Goal: Check status: Check status

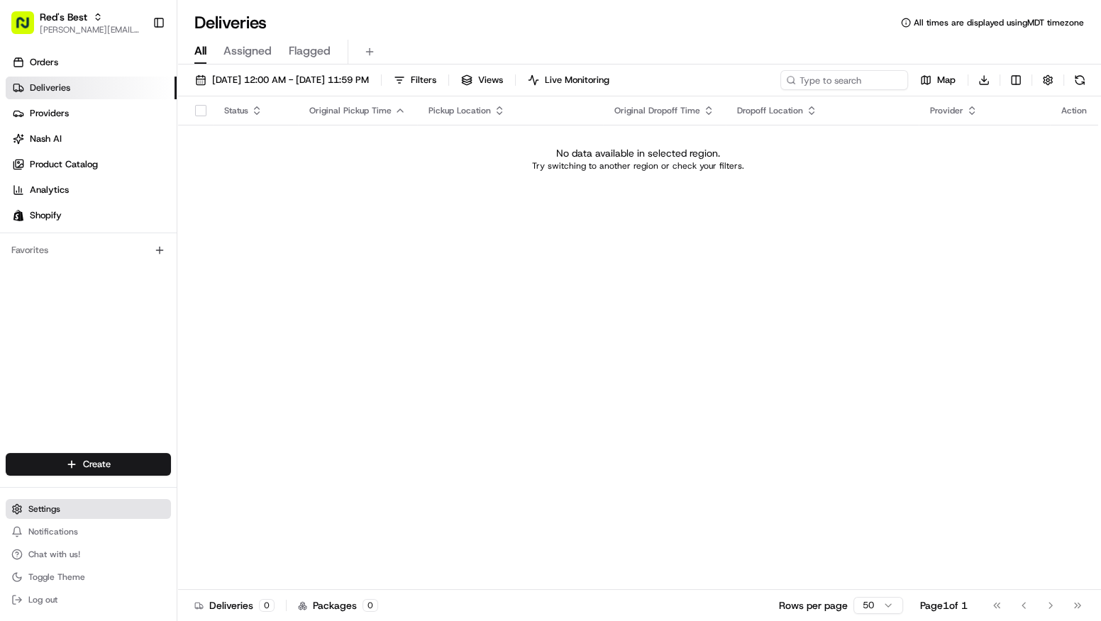
click at [76, 509] on button "Settings" at bounding box center [88, 509] width 165 height 20
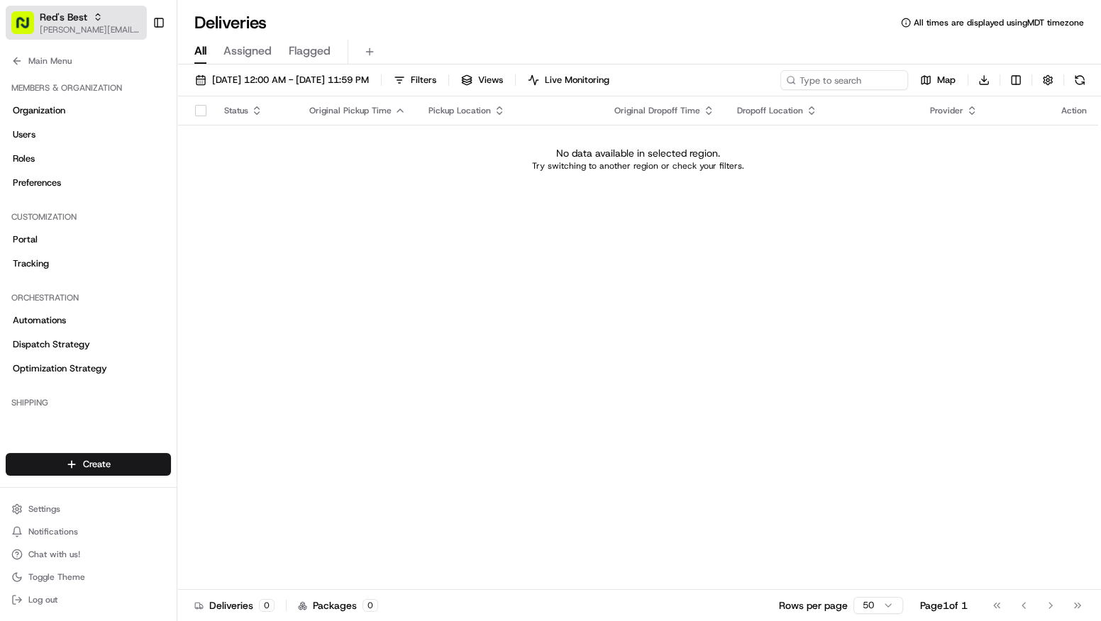
click at [93, 14] on icon "button" at bounding box center [98, 17] width 10 height 10
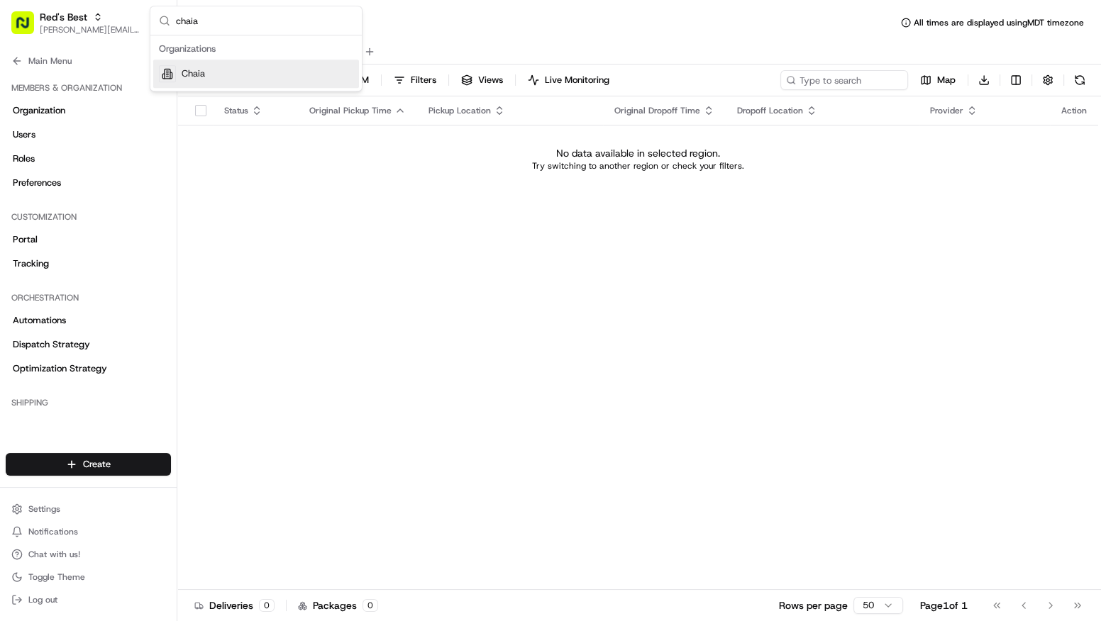
type input "chaia"
click at [279, 74] on div "Chaia" at bounding box center [256, 74] width 206 height 28
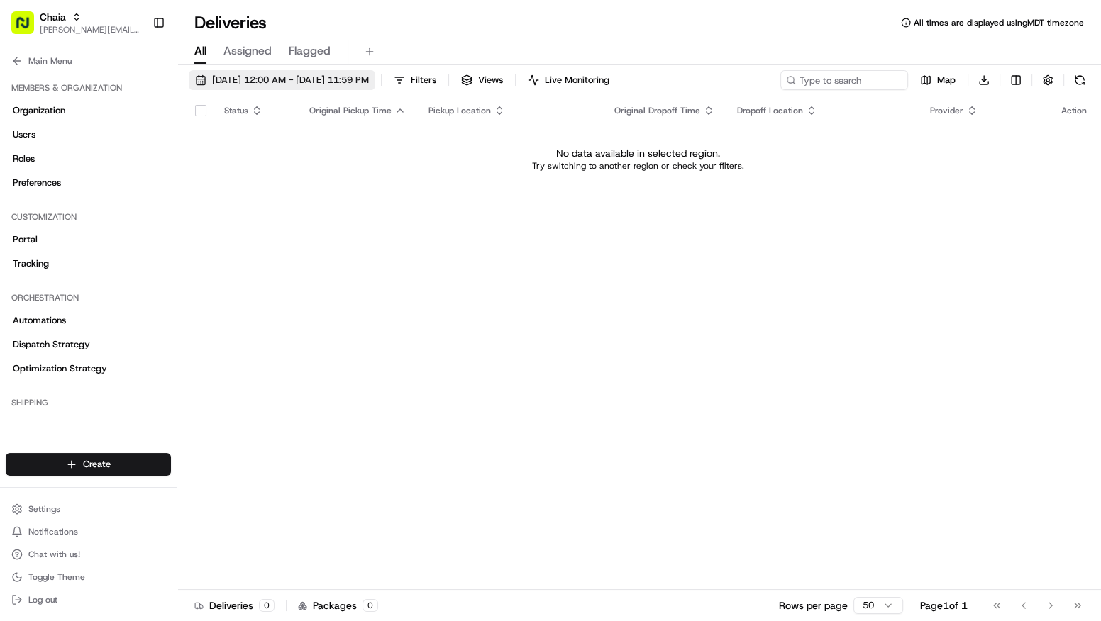
click at [304, 82] on span "[DATE] 12:00 AM - [DATE] 11:59 PM" at bounding box center [290, 80] width 157 height 13
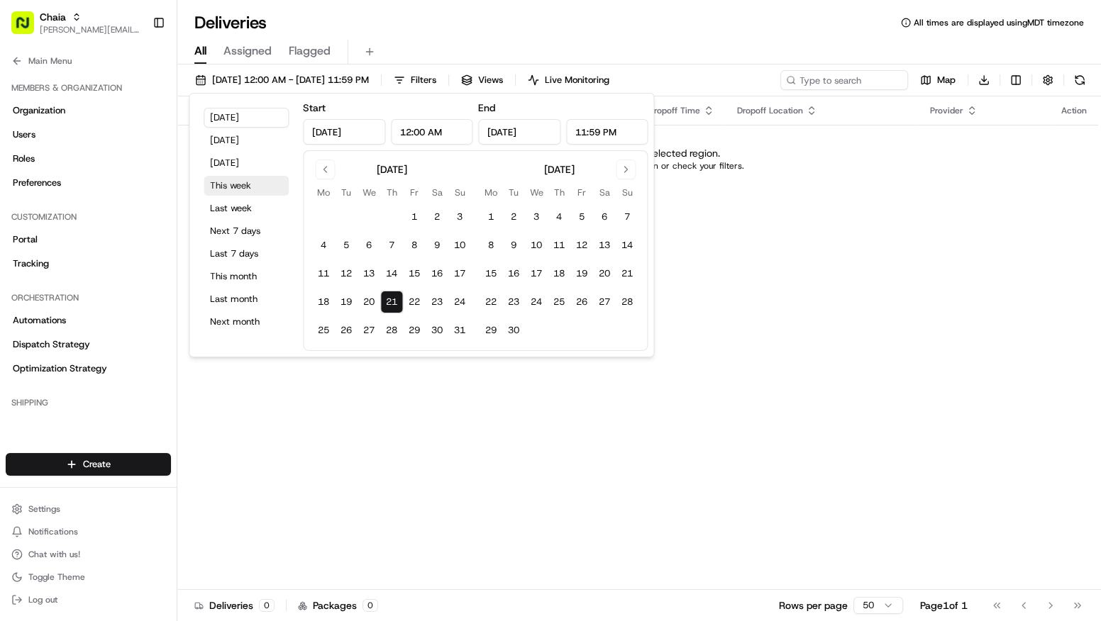
click at [246, 190] on button "This week" at bounding box center [246, 186] width 85 height 20
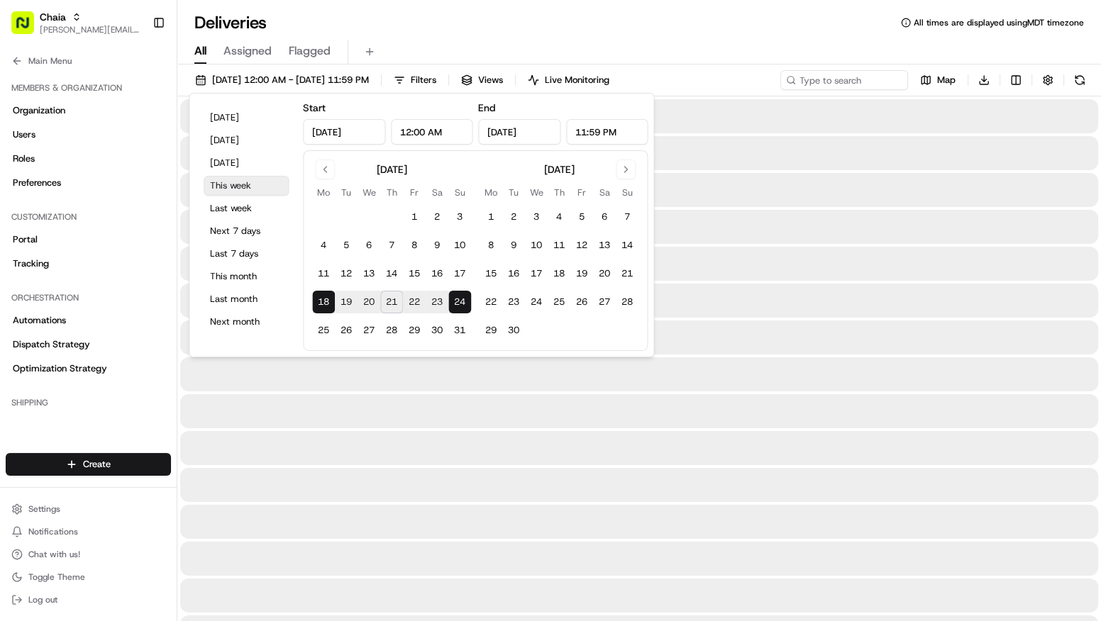
type input "[DATE]"
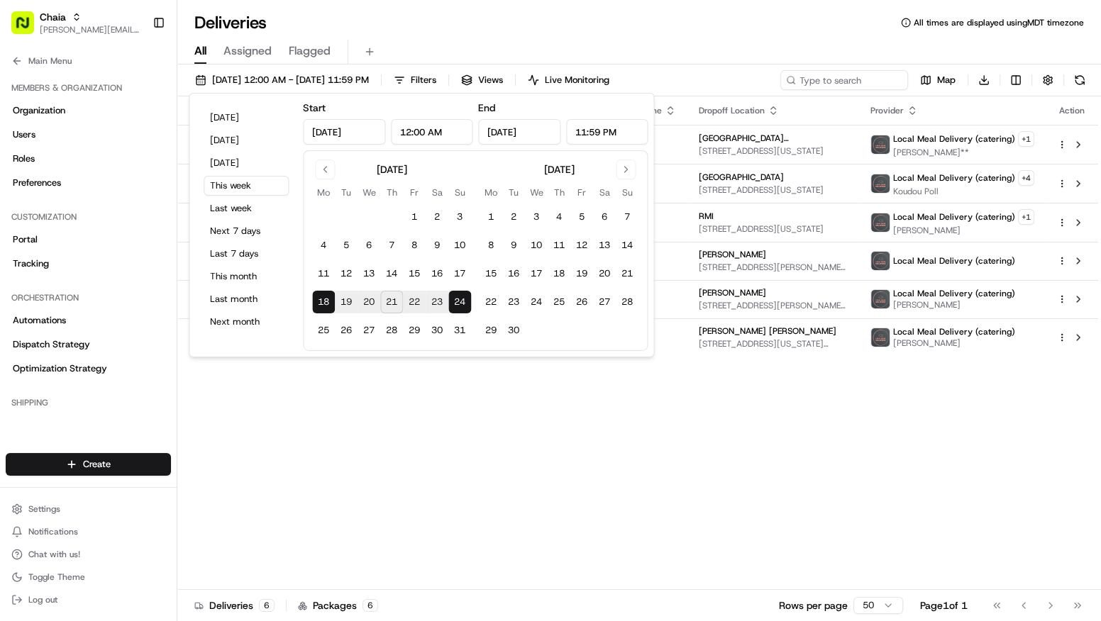
click at [678, 9] on div "Deliveries All times are displayed using MDT timezone All Assigned Flagged [DAT…" at bounding box center [638, 310] width 923 height 621
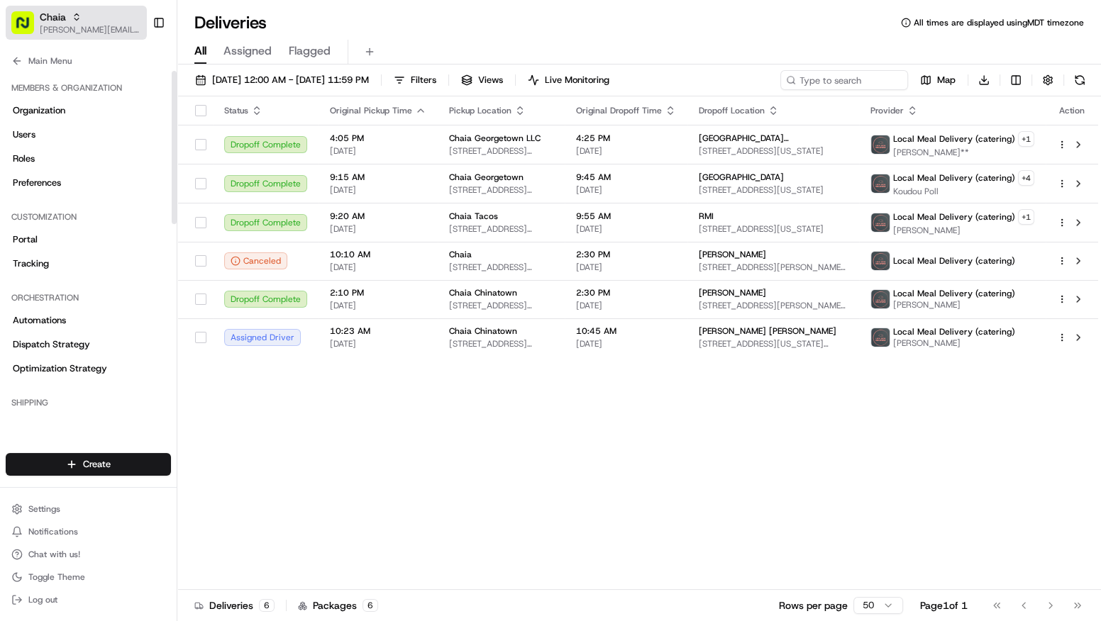
click at [48, 28] on span "[PERSON_NAME][EMAIL_ADDRESS][DOMAIN_NAME]" at bounding box center [90, 29] width 101 height 11
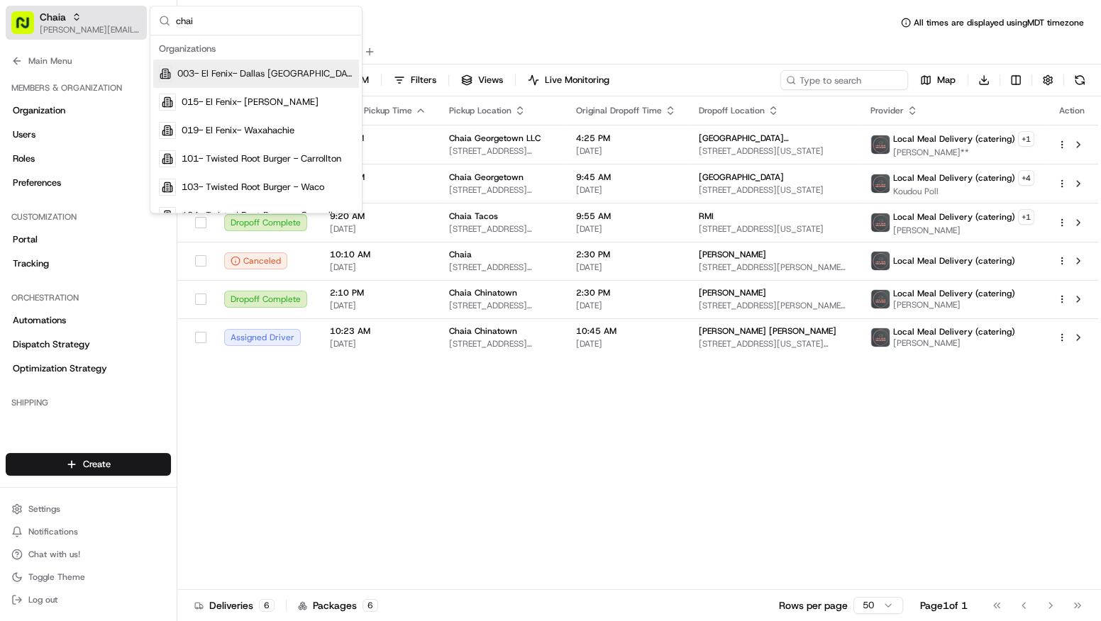
type input "chaia"
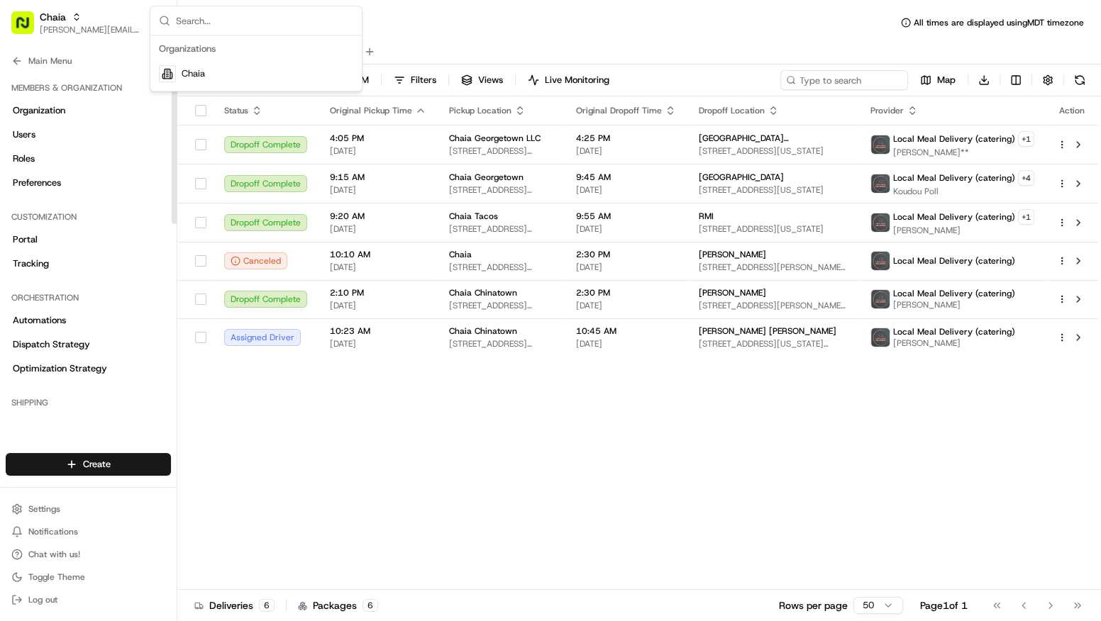
click at [355, 443] on div "Status Original Pickup Time Pickup Location Original Dropoff Time Dropoff Locat…" at bounding box center [637, 343] width 921 height 494
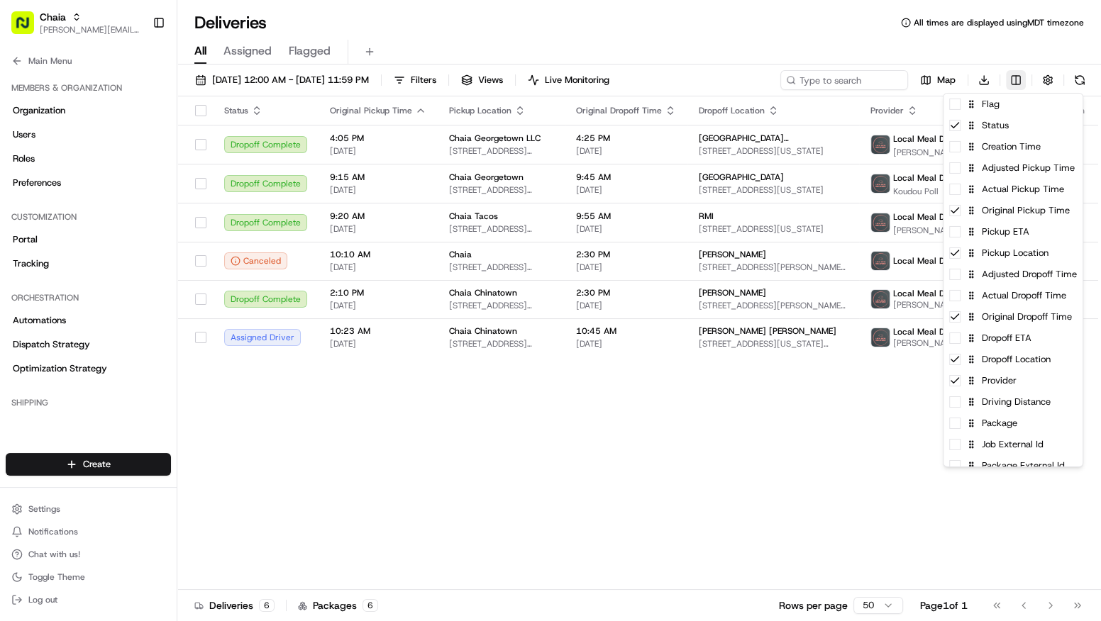
click at [1017, 84] on html "Chaia [EMAIL_ADDRESS][DOMAIN_NAME] Toggle Sidebar Orders Deliveries Providers […" at bounding box center [550, 310] width 1101 height 621
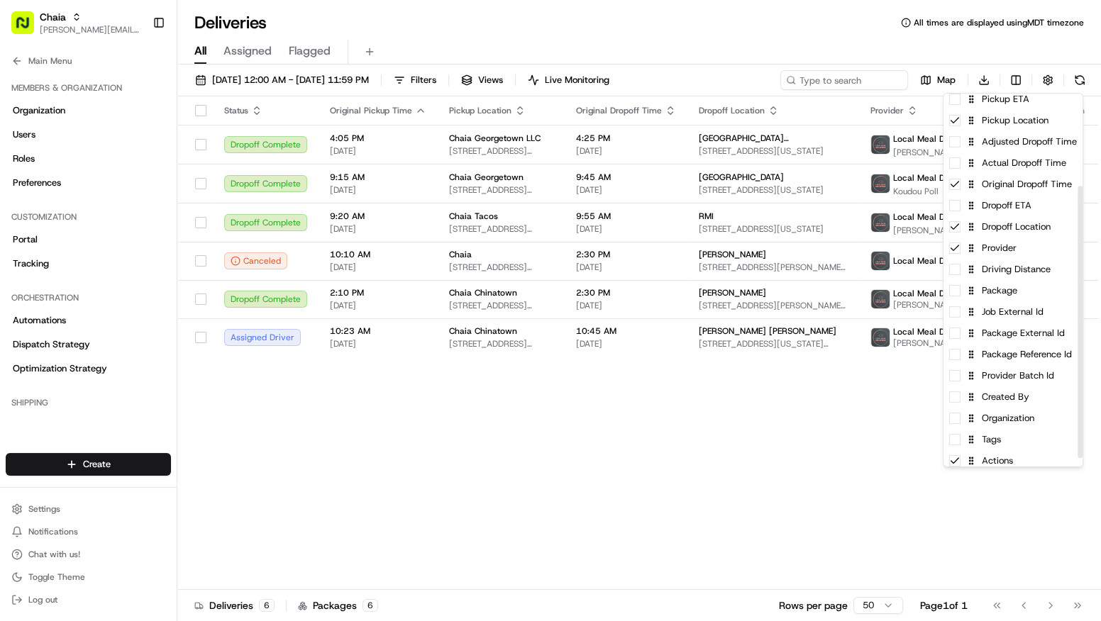
scroll to position [138, 0]
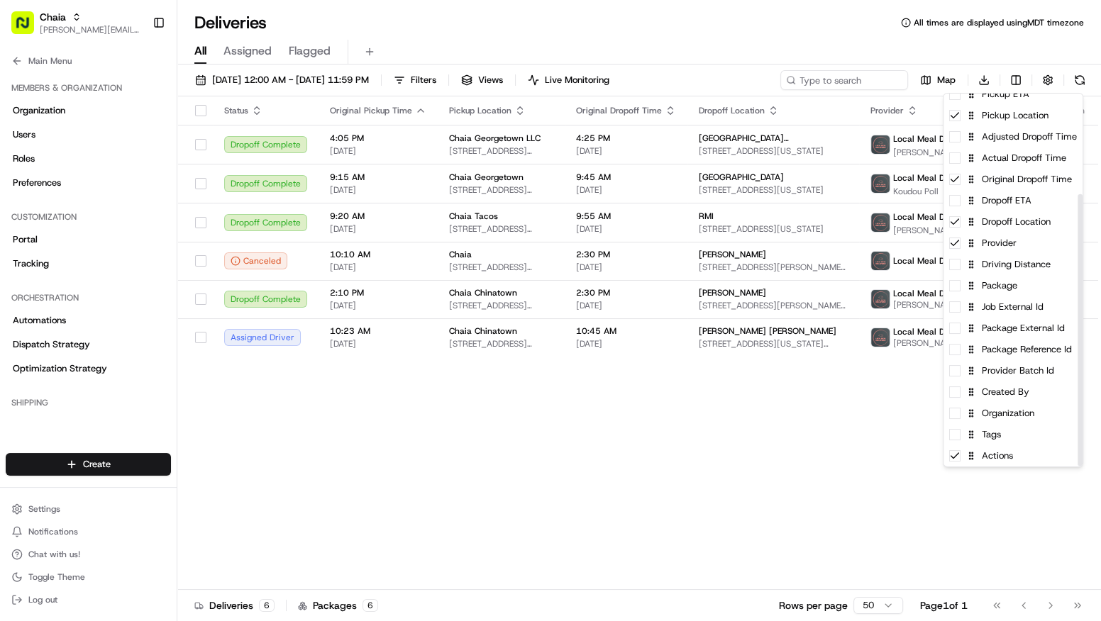
drag, startPoint x: 1079, startPoint y: 357, endPoint x: 1104, endPoint y: 465, distance: 111.3
click at [1082, 465] on div at bounding box center [1079, 330] width 5 height 272
drag, startPoint x: 994, startPoint y: 285, endPoint x: 990, endPoint y: 99, distance: 186.6
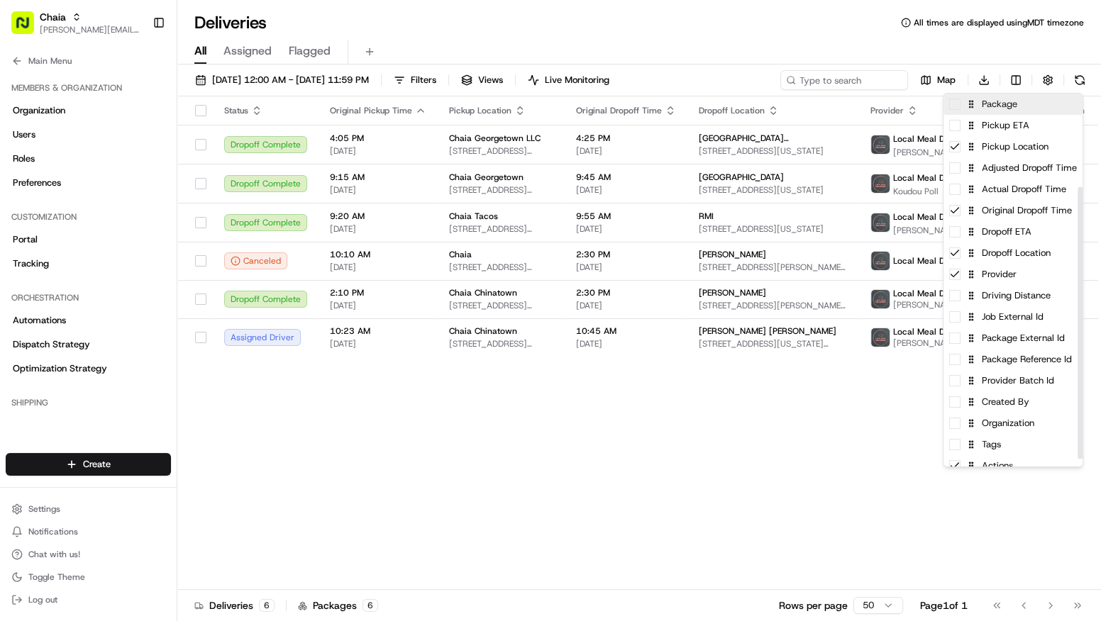
click at [955, 106] on span at bounding box center [954, 104] width 11 height 11
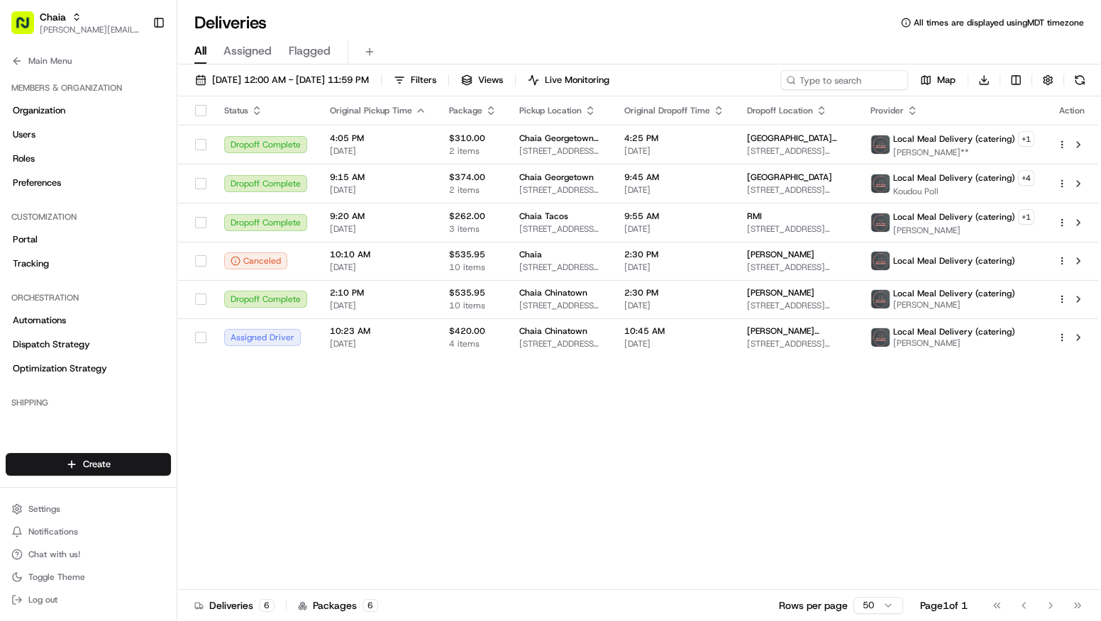
click at [578, 503] on html "Chaia [EMAIL_ADDRESS][DOMAIN_NAME] Toggle Sidebar Orders Deliveries Providers […" at bounding box center [550, 310] width 1101 height 621
click at [16, 61] on icon at bounding box center [16, 61] width 6 height 0
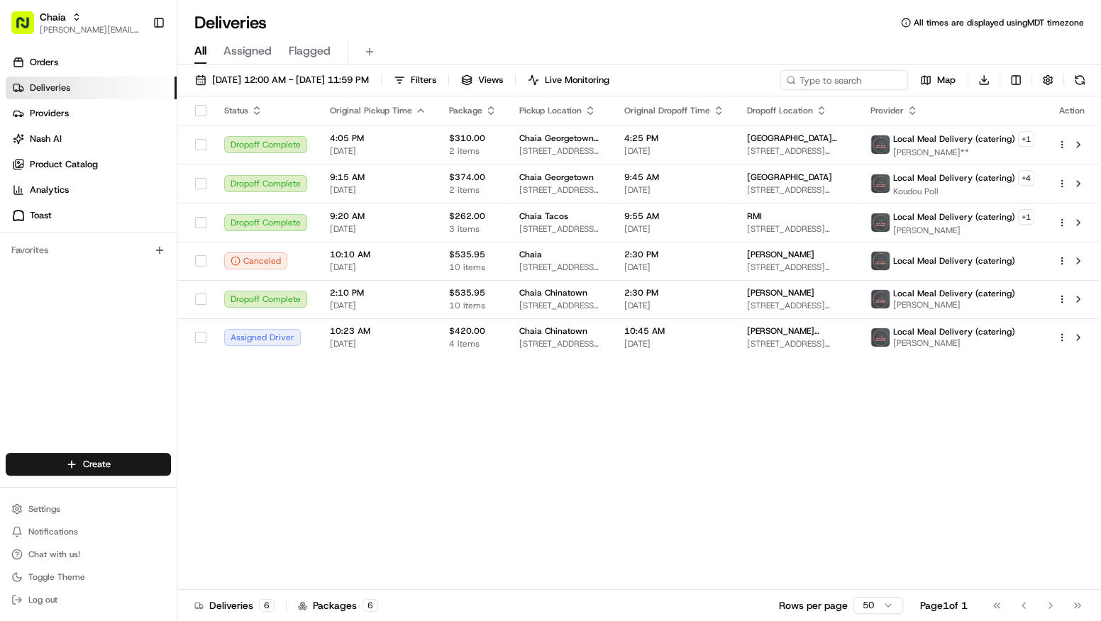
click at [28, 94] on link "Deliveries" at bounding box center [91, 88] width 171 height 23
click at [40, 211] on span "Toast" at bounding box center [41, 215] width 22 height 13
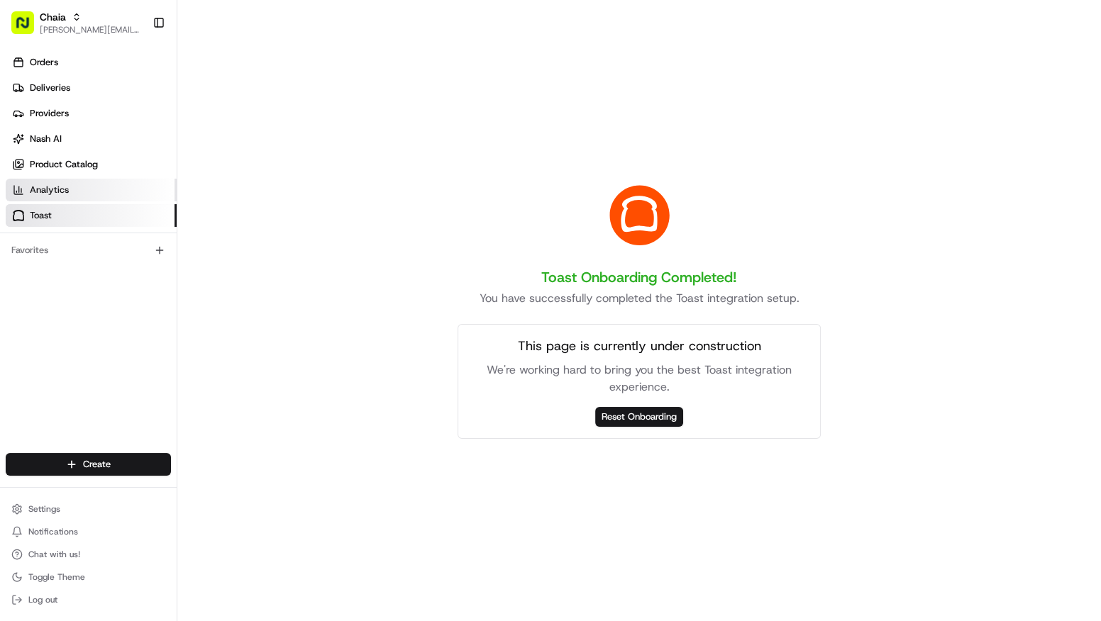
click at [75, 193] on link "Analytics" at bounding box center [91, 190] width 171 height 23
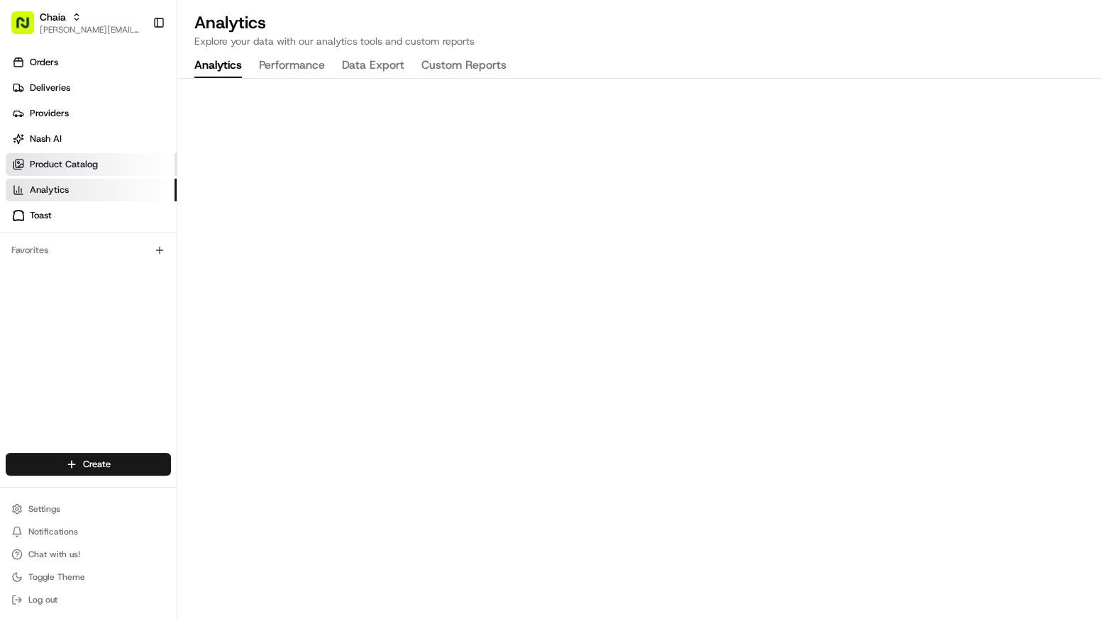
click at [74, 165] on span "Product Catalog" at bounding box center [64, 164] width 68 height 13
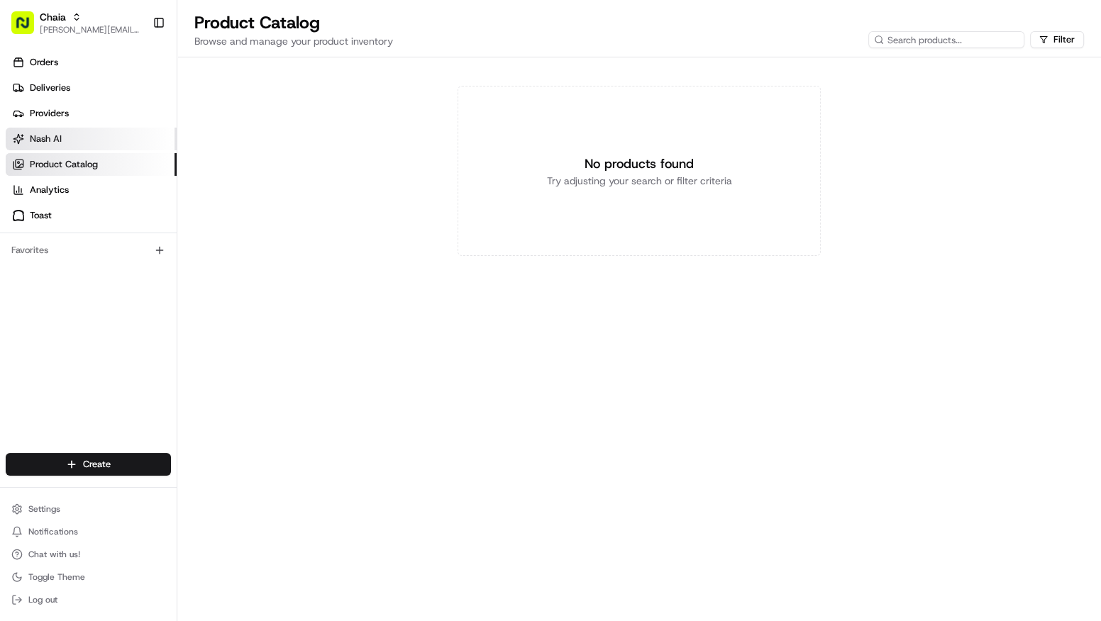
click at [76, 138] on link "Nash AI" at bounding box center [91, 139] width 171 height 23
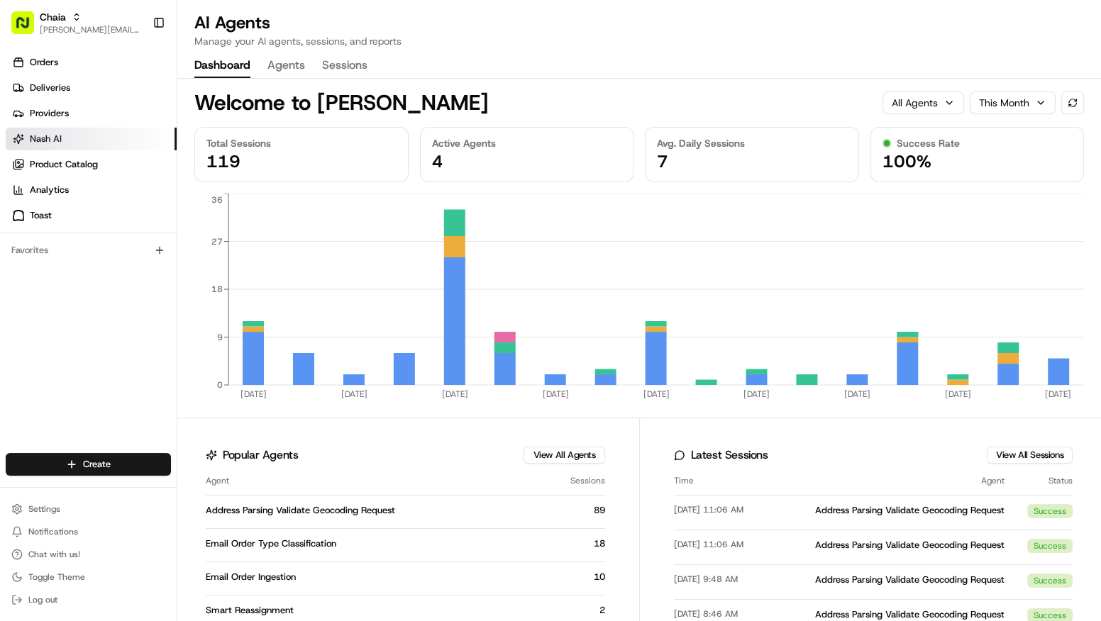
click at [289, 59] on button "Agents" at bounding box center [286, 66] width 38 height 24
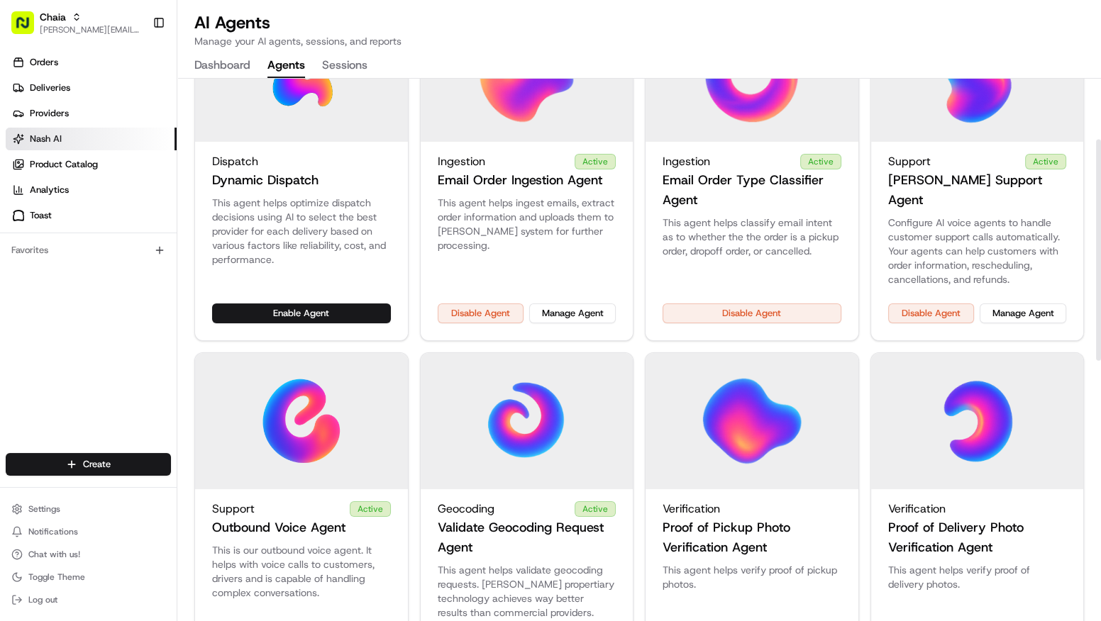
scroll to position [149, 0]
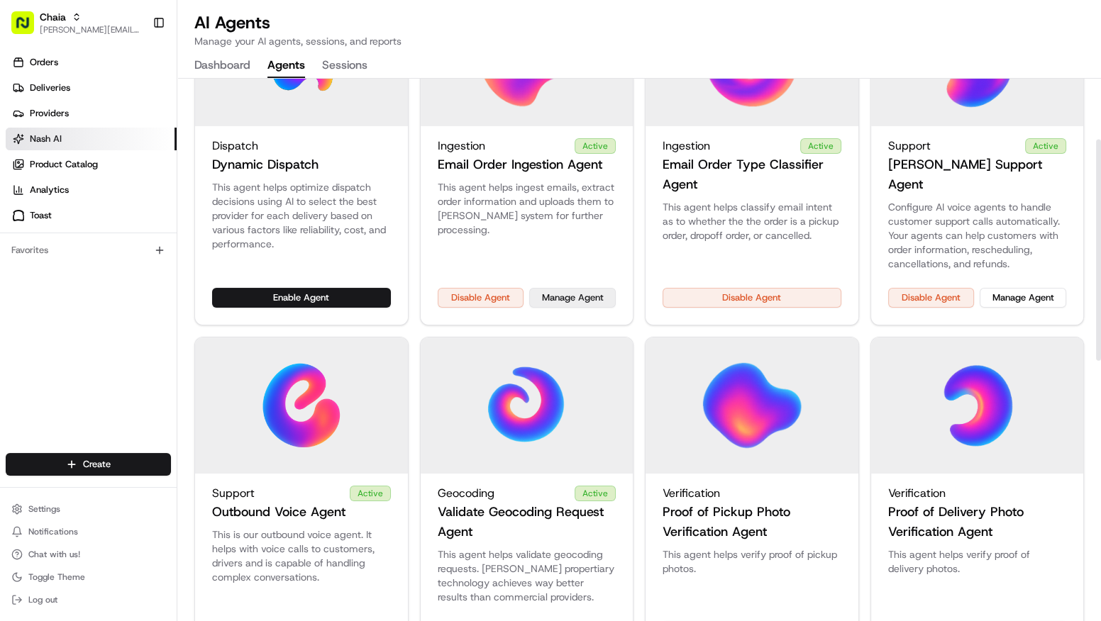
click at [579, 288] on button "Manage Agent" at bounding box center [572, 298] width 87 height 20
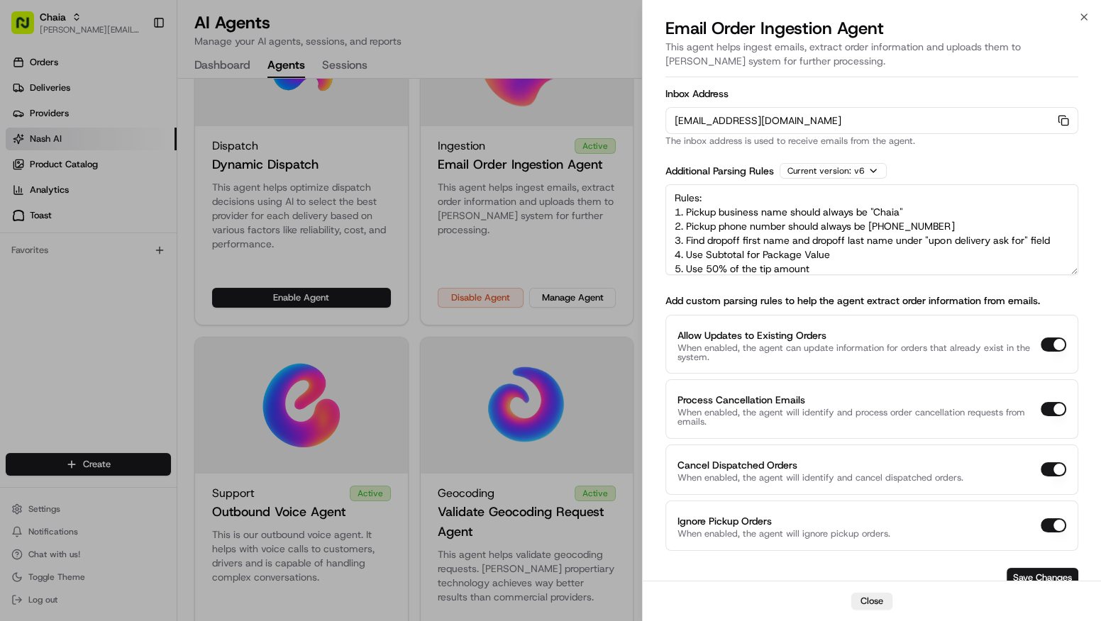
click at [540, 304] on div at bounding box center [550, 310] width 1101 height 621
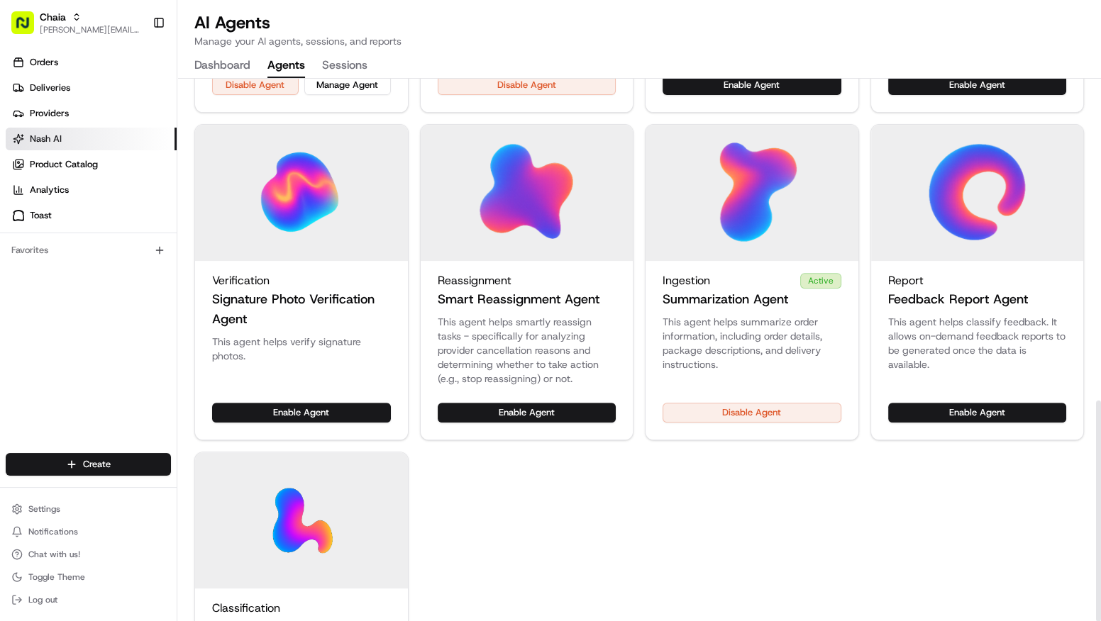
scroll to position [789, 0]
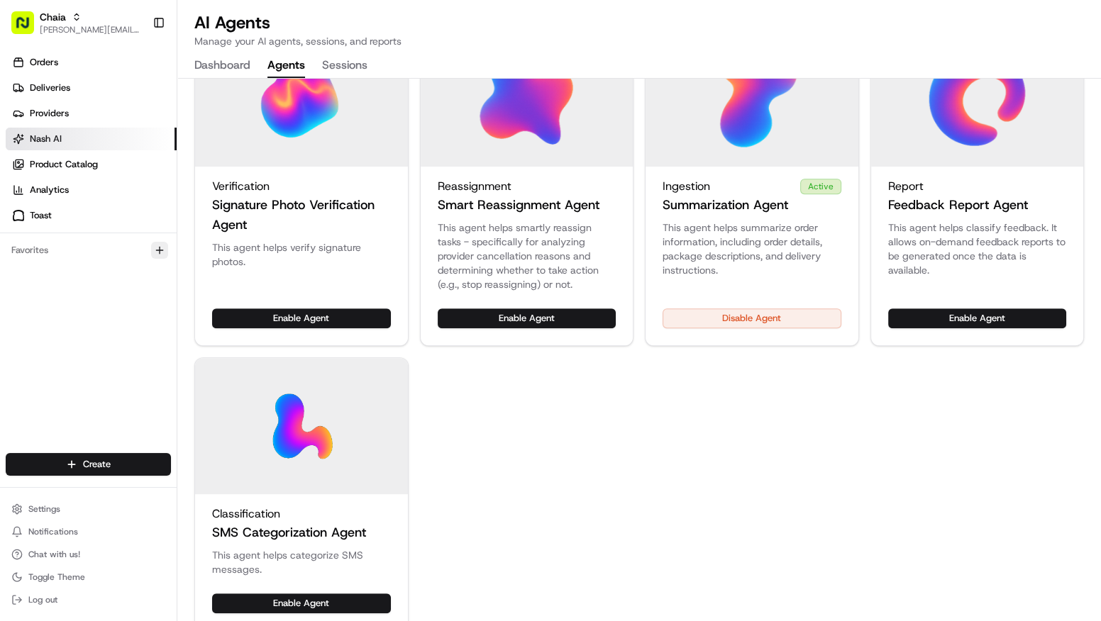
click at [158, 249] on icon "button" at bounding box center [159, 250] width 11 height 11
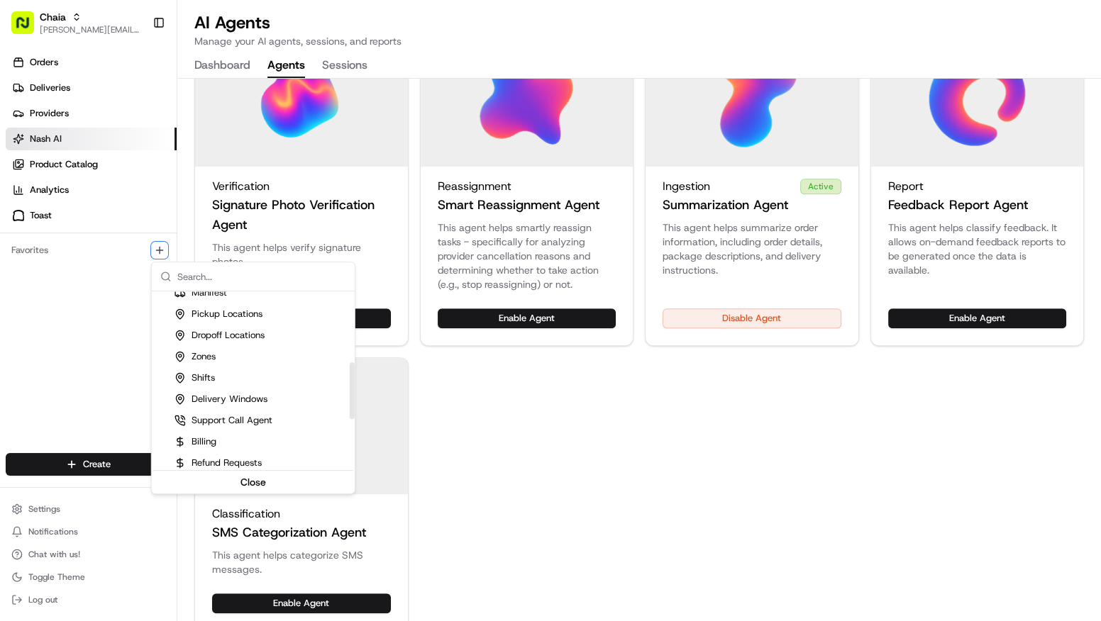
scroll to position [224, 0]
click at [226, 412] on div "Support Call Agent" at bounding box center [223, 418] width 98 height 13
click at [91, 395] on html "Chaia [EMAIL_ADDRESS][DOMAIN_NAME] Toggle Sidebar Orders Deliveries Providers […" at bounding box center [550, 310] width 1101 height 621
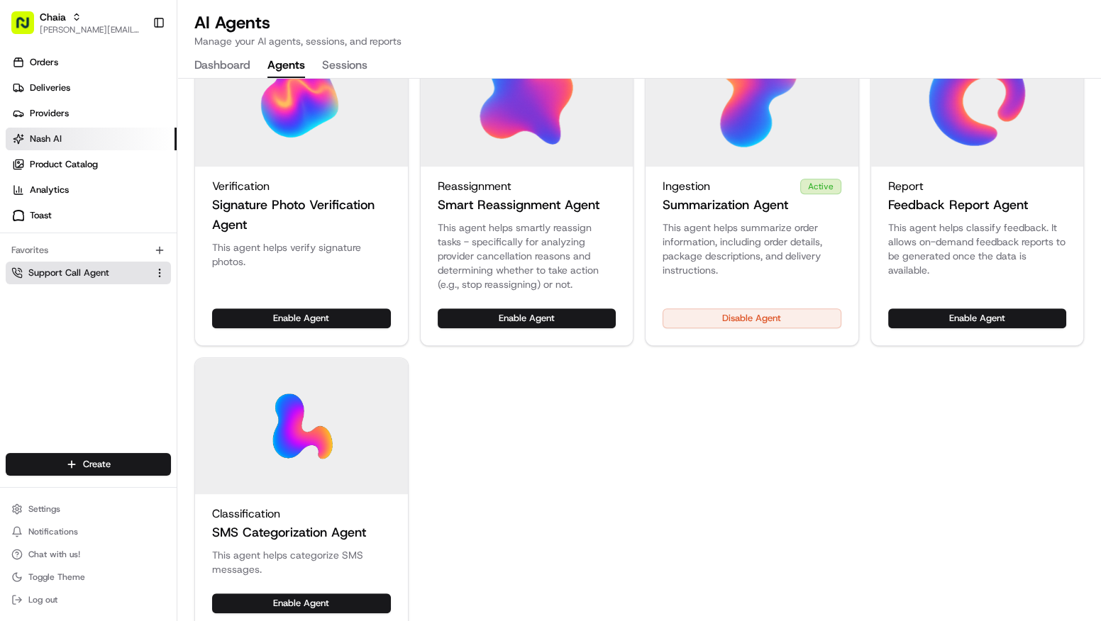
click at [79, 271] on span "Support Call Agent" at bounding box center [68, 273] width 81 height 13
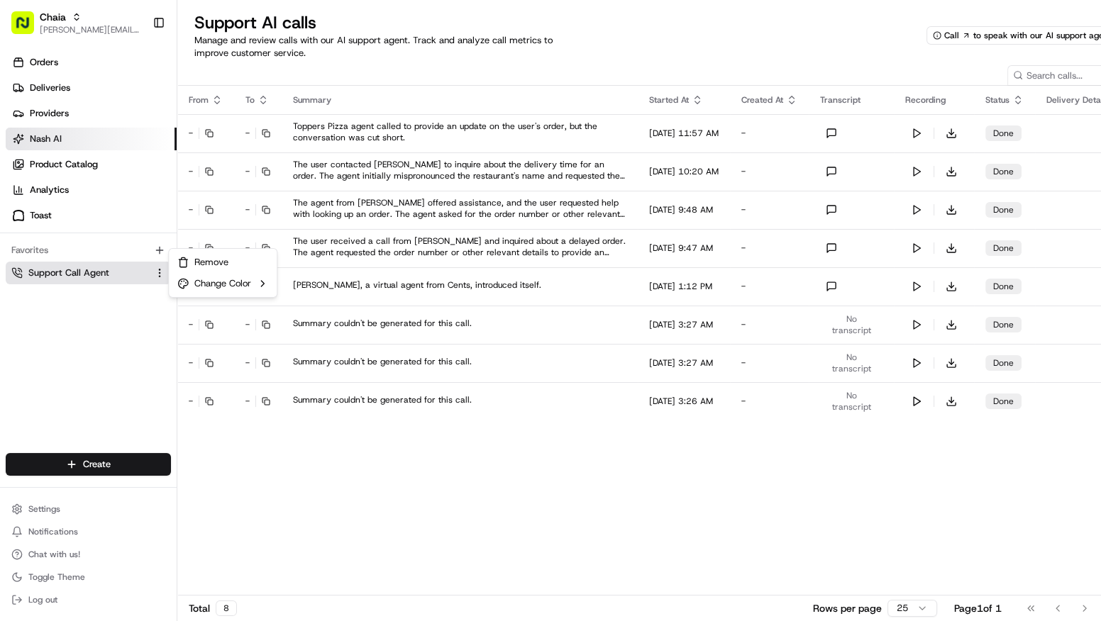
click at [160, 272] on html "Chaia [EMAIL_ADDRESS][DOMAIN_NAME] Toggle Sidebar Orders Deliveries Providers […" at bounding box center [550, 310] width 1101 height 621
click at [203, 265] on span "Remove" at bounding box center [211, 262] width 34 height 13
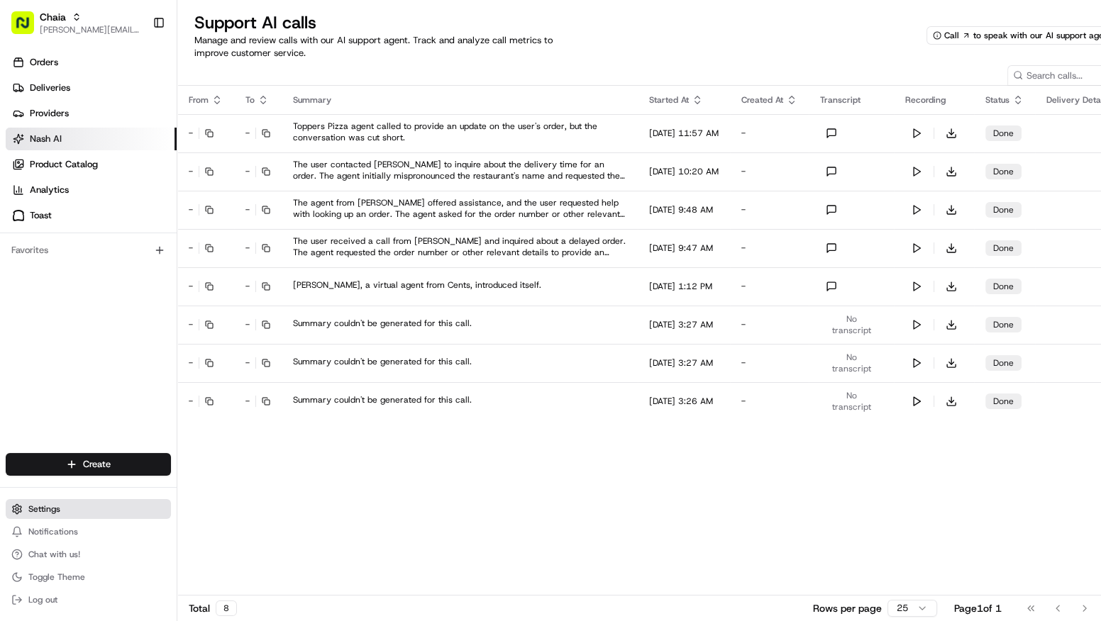
click at [50, 513] on span "Settings" at bounding box center [44, 509] width 32 height 11
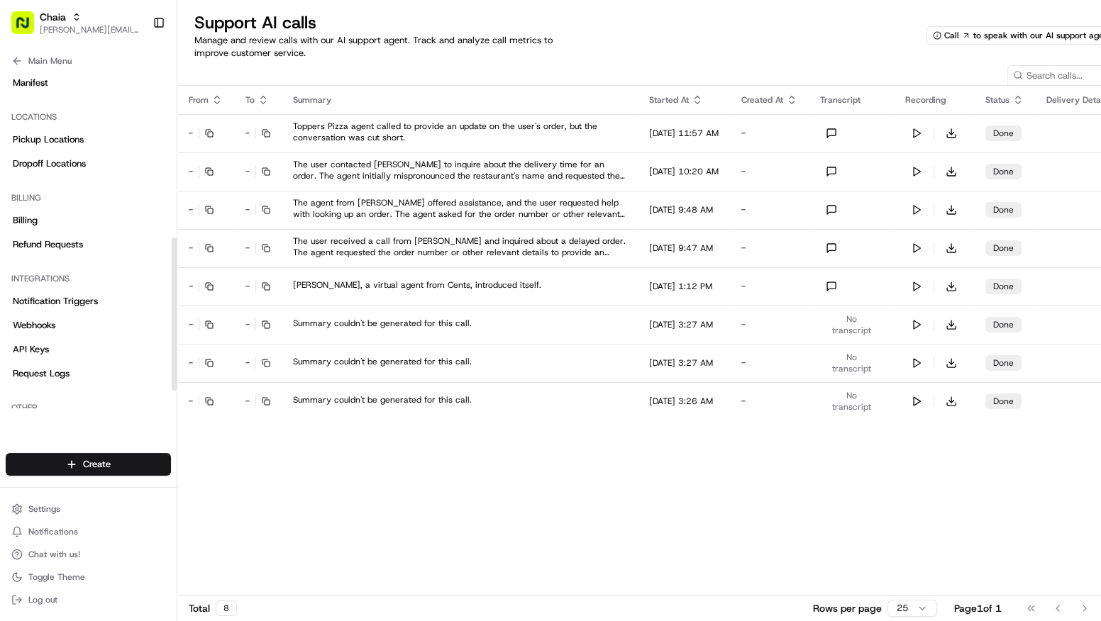
scroll to position [404, 0]
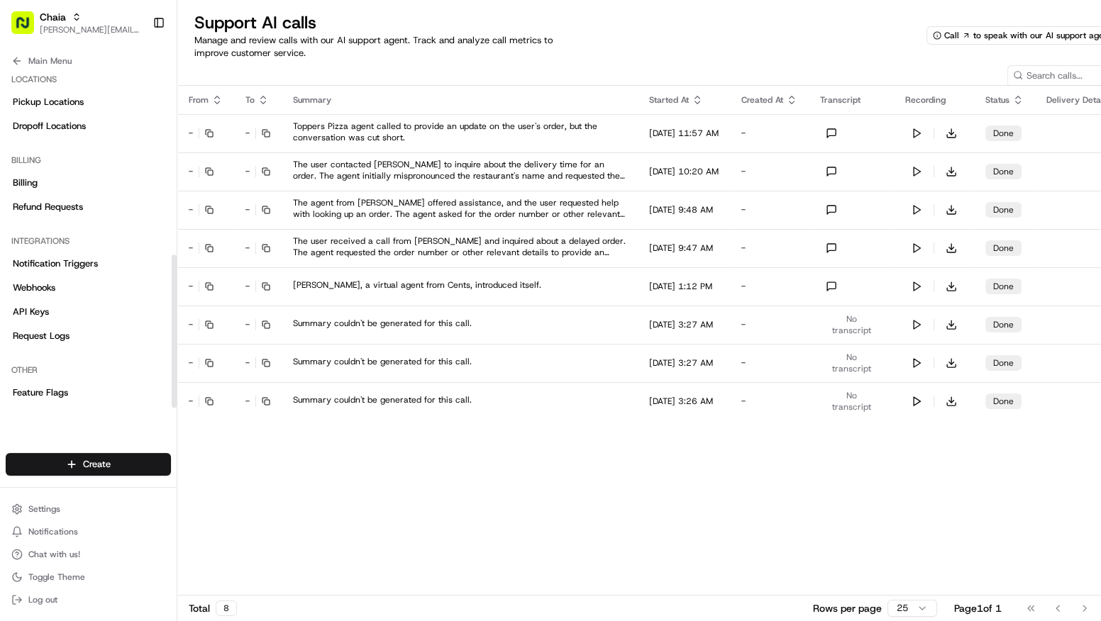
drag, startPoint x: 174, startPoint y: 201, endPoint x: 182, endPoint y: 399, distance: 198.7
click at [177, 399] on div at bounding box center [174, 331] width 5 height 153
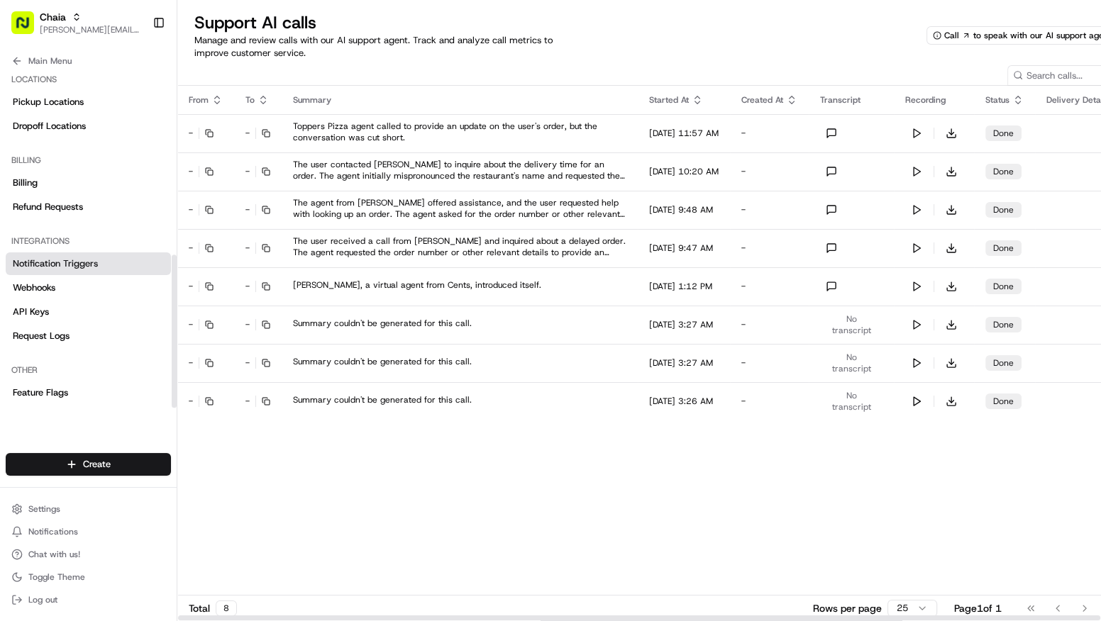
click at [87, 255] on link "Notification Triggers" at bounding box center [88, 263] width 165 height 23
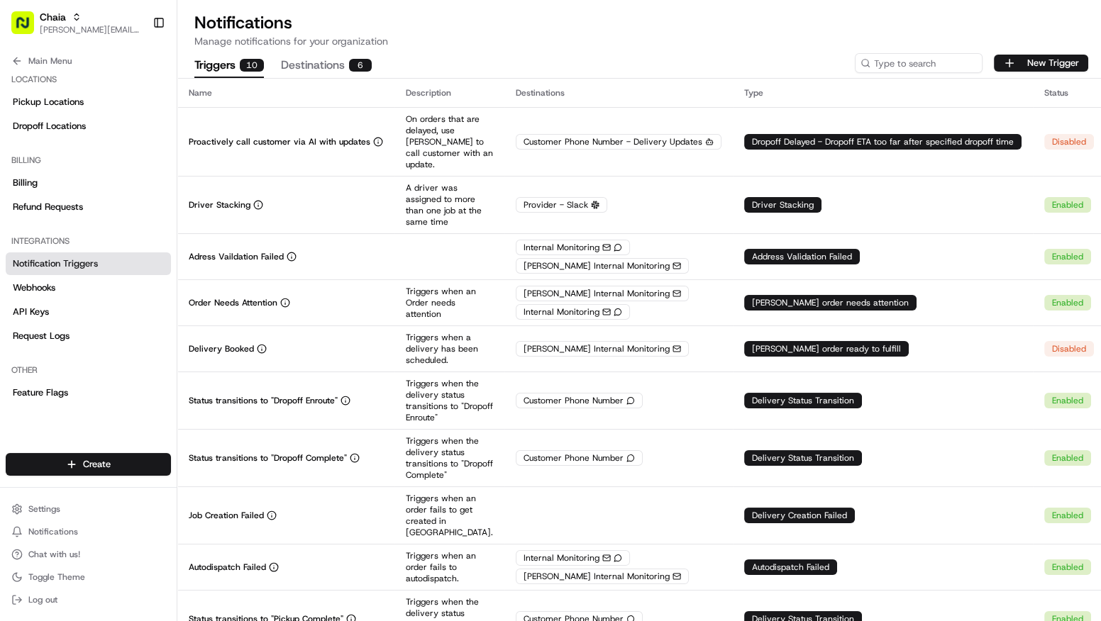
click at [327, 67] on button "Destinations 6" at bounding box center [326, 66] width 91 height 24
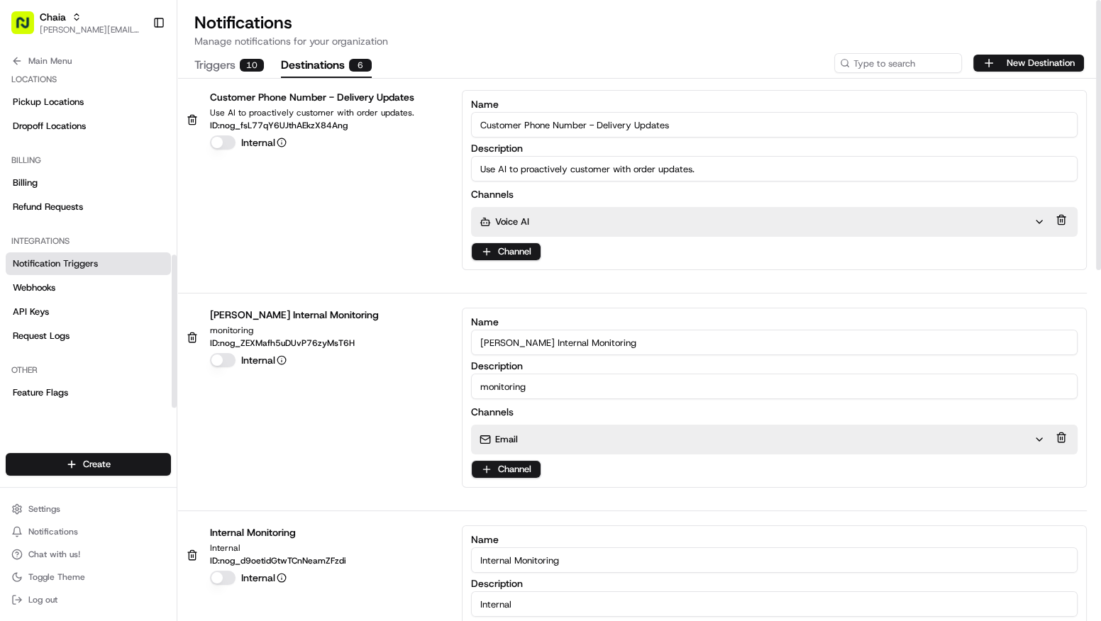
click at [238, 64] on button "Triggers 10" at bounding box center [229, 66] width 70 height 24
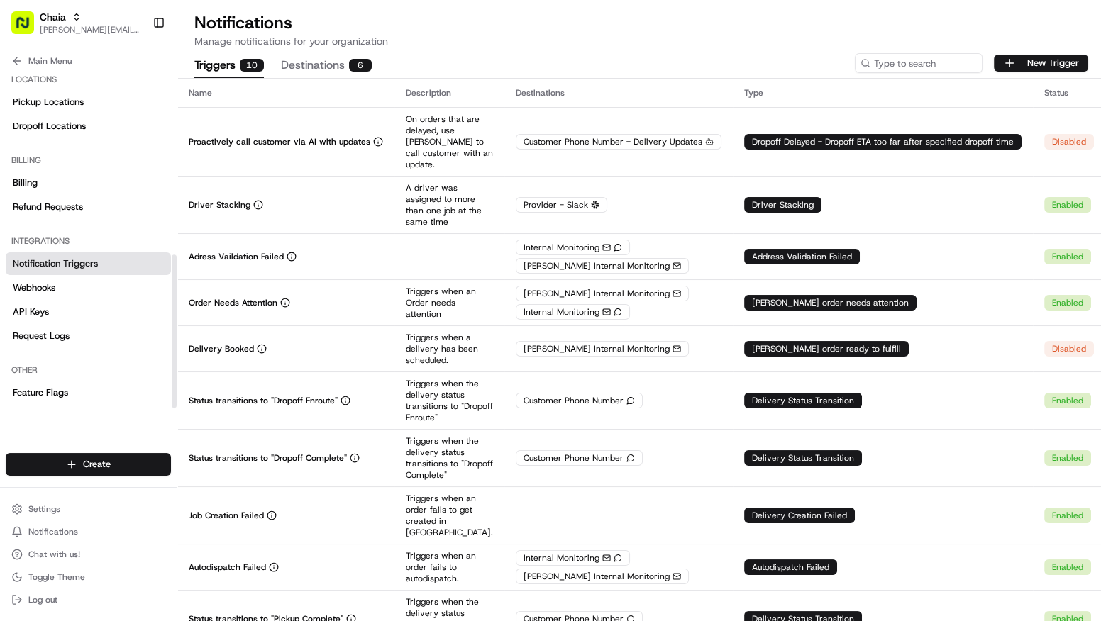
drag, startPoint x: 11, startPoint y: 65, endPoint x: 23, endPoint y: 67, distance: 11.5
click at [11, 65] on icon at bounding box center [16, 60] width 11 height 11
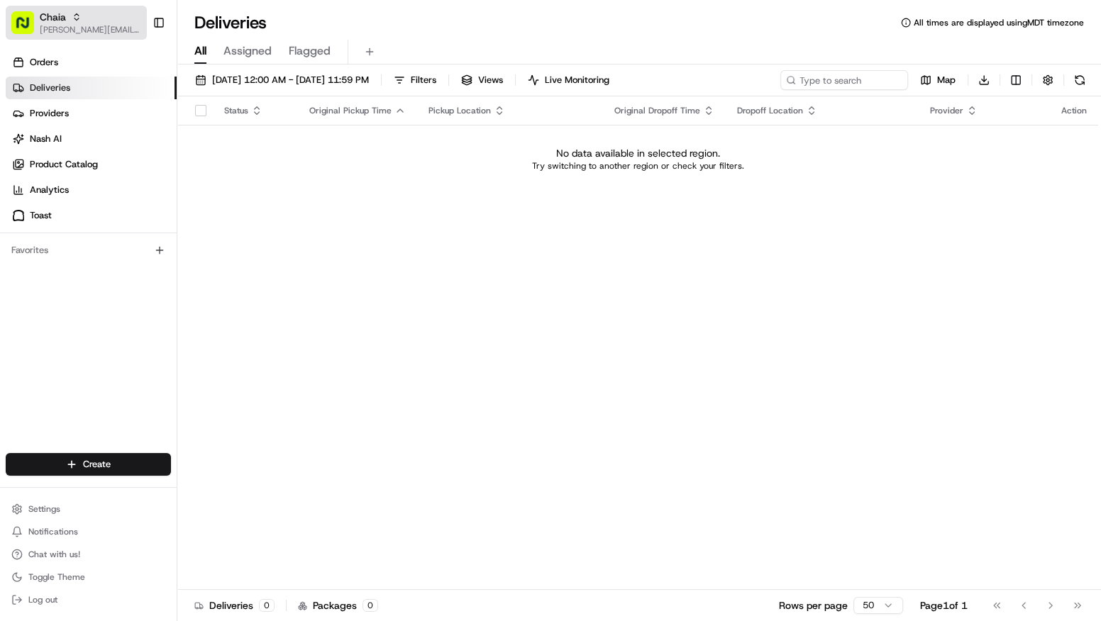
click at [43, 16] on span "Chaia" at bounding box center [53, 17] width 26 height 14
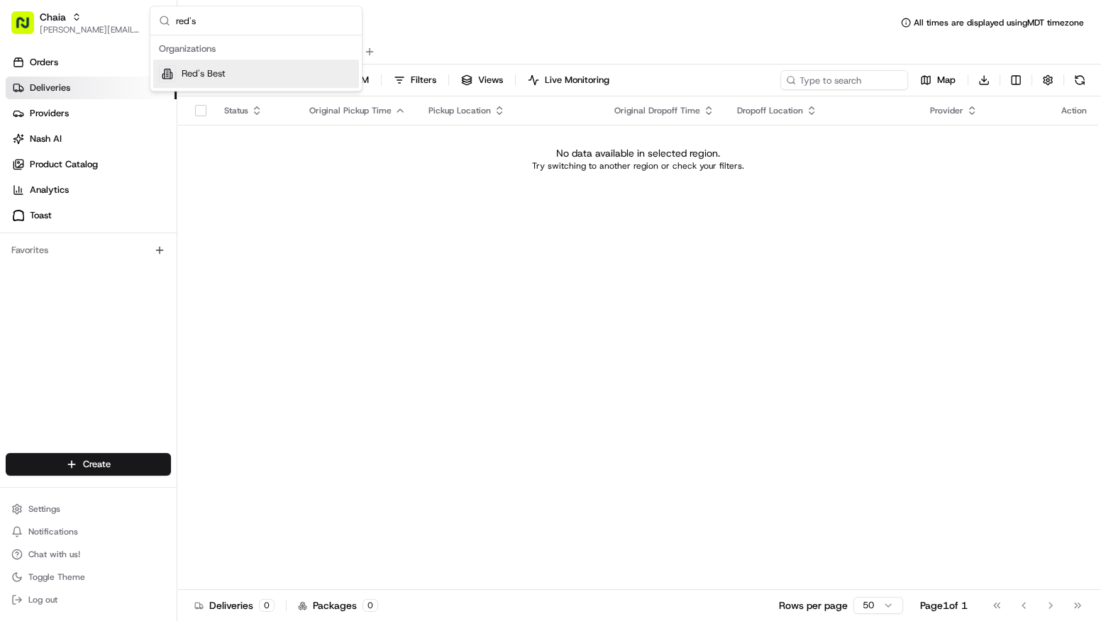
type input "red's"
click at [221, 75] on span "Red's Best" at bounding box center [204, 73] width 44 height 13
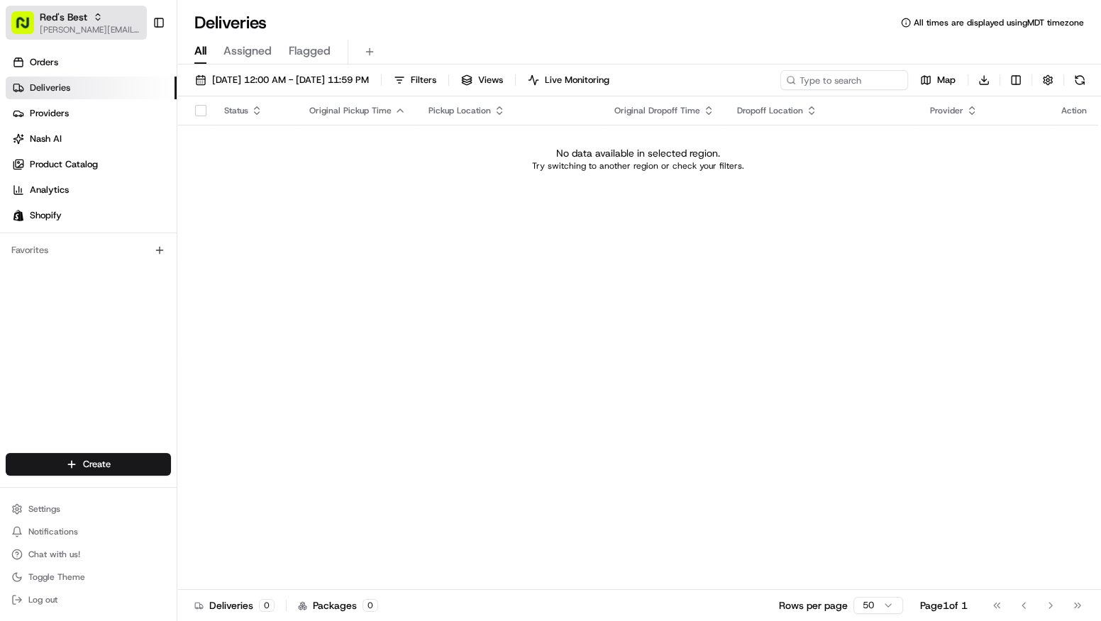
click at [57, 24] on span "[PERSON_NAME][EMAIL_ADDRESS][DOMAIN_NAME]" at bounding box center [90, 29] width 101 height 11
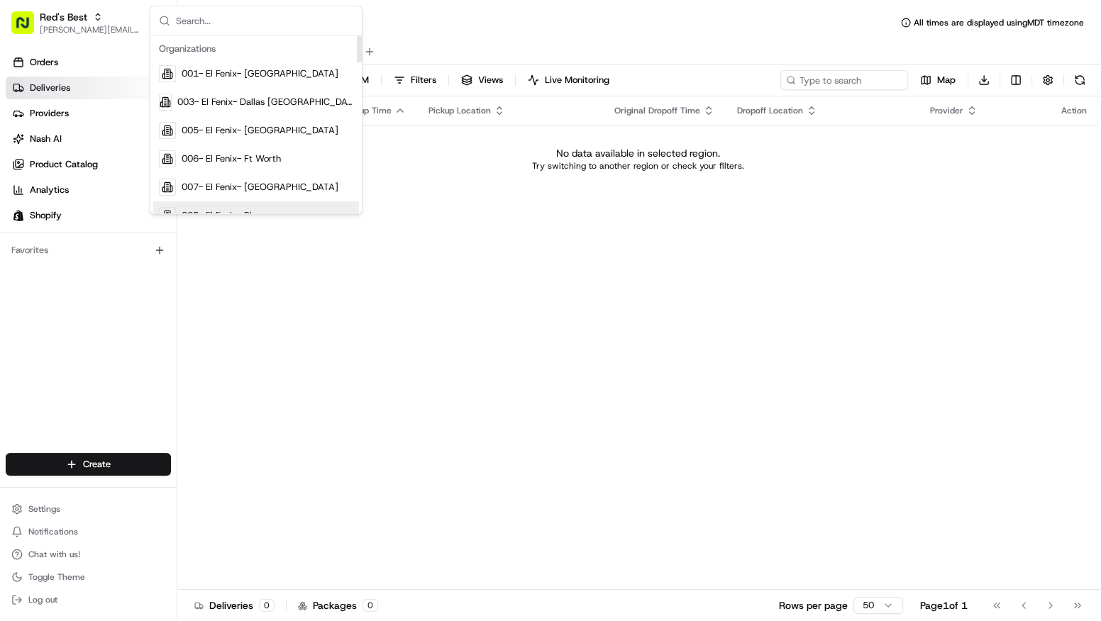
click at [528, 482] on div "Status Original Pickup Time Pickup Location Original Dropoff Time Dropoff Locat…" at bounding box center [637, 343] width 921 height 494
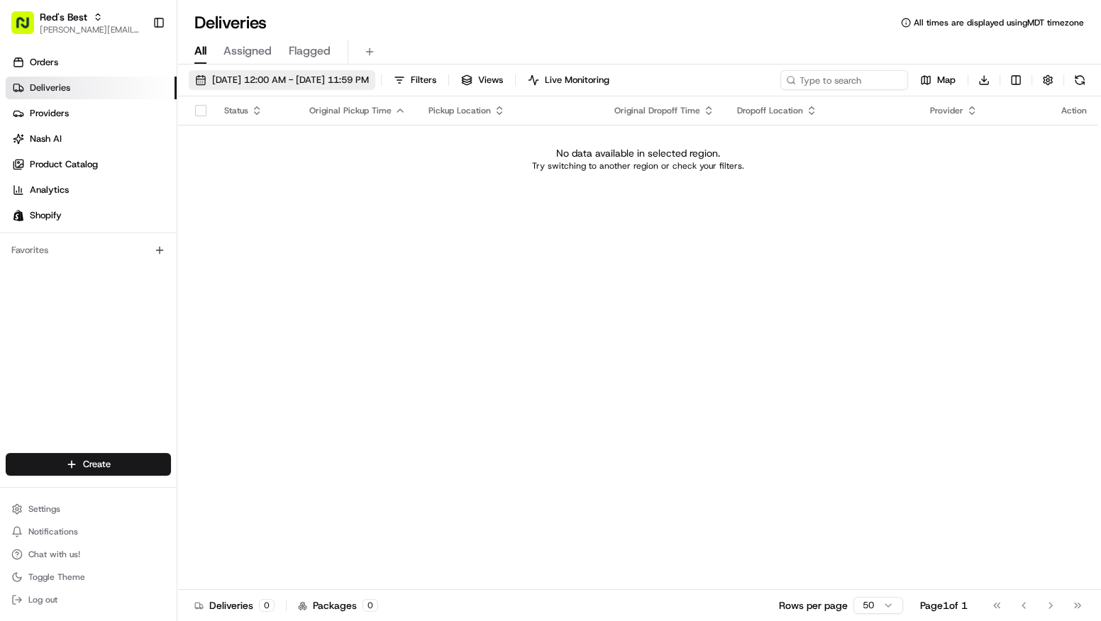
click at [254, 82] on span "[DATE] 12:00 AM - [DATE] 11:59 PM" at bounding box center [290, 80] width 157 height 13
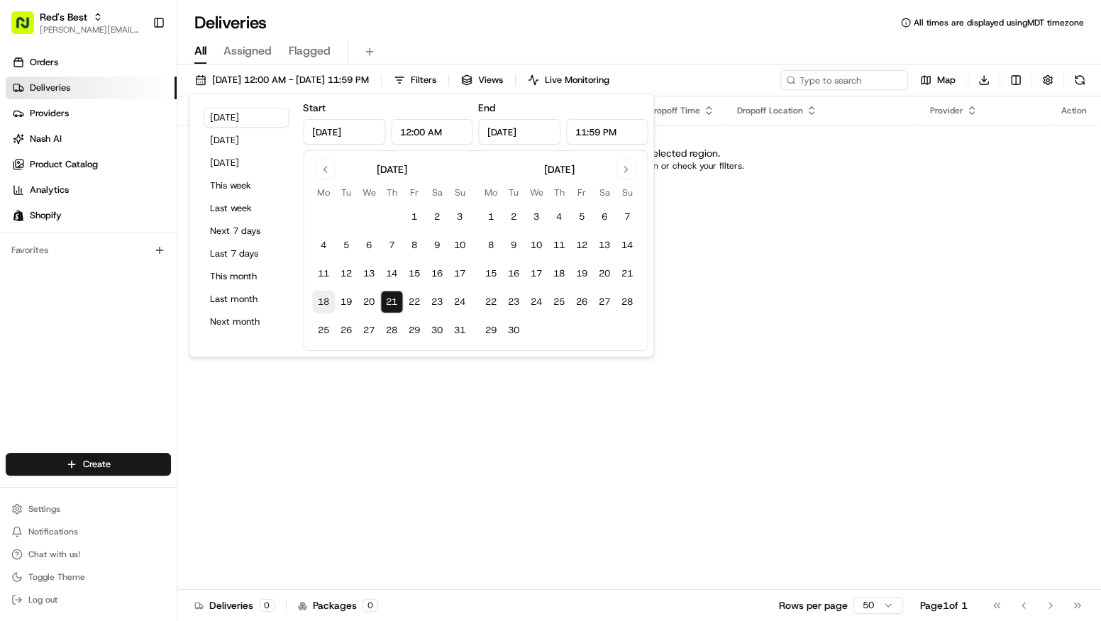
click at [320, 301] on button "18" at bounding box center [323, 302] width 23 height 23
type input "[DATE]"
click at [460, 304] on button "24" at bounding box center [459, 302] width 23 height 23
type input "[DATE]"
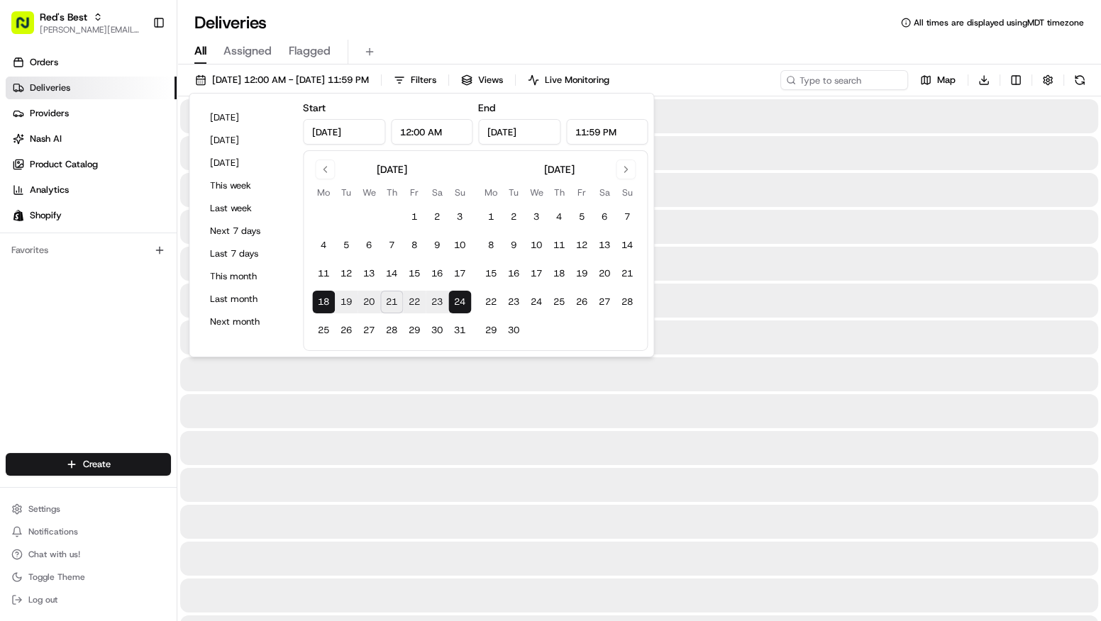
click at [756, 16] on div "Deliveries All times are displayed using MDT timezone" at bounding box center [638, 22] width 923 height 23
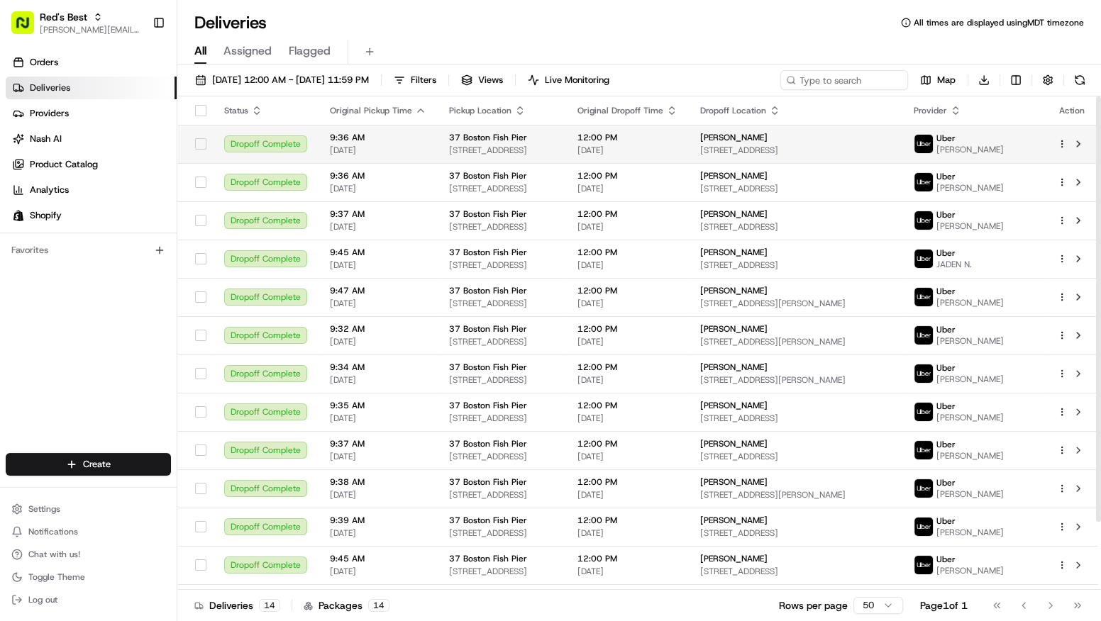
click at [354, 151] on span "08/19/2025" at bounding box center [378, 150] width 96 height 11
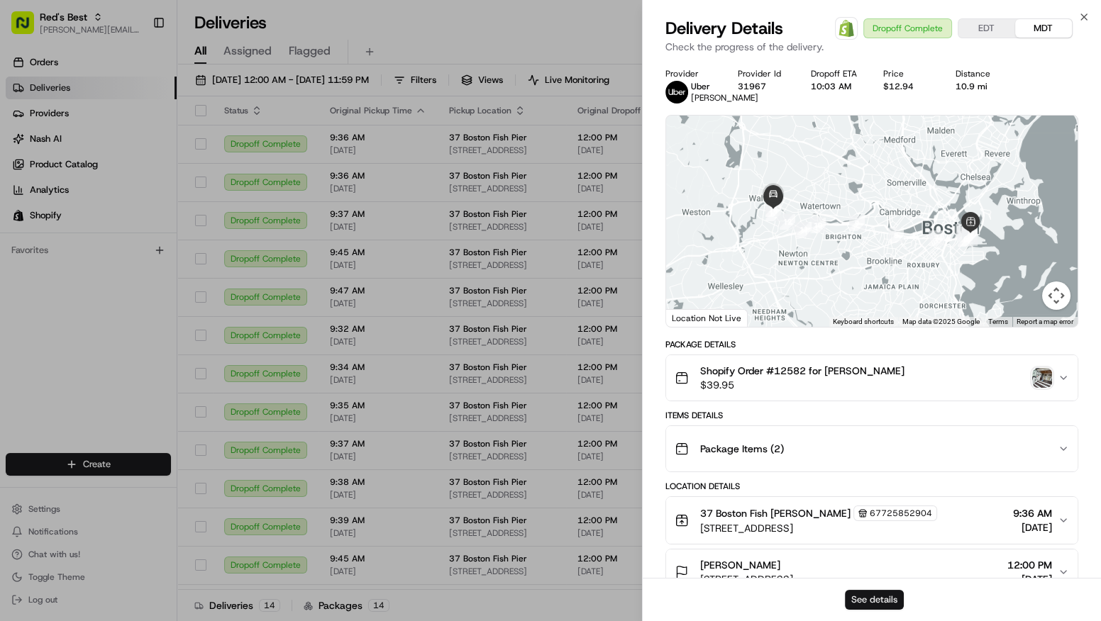
click at [867, 601] on button "See details" at bounding box center [874, 600] width 59 height 20
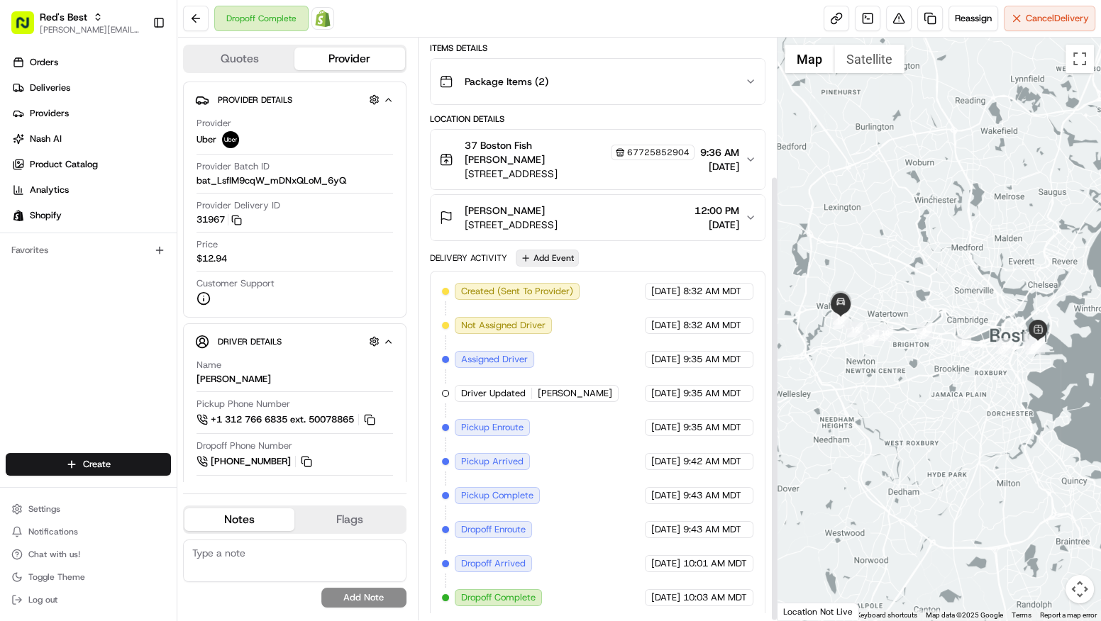
scroll to position [179, 0]
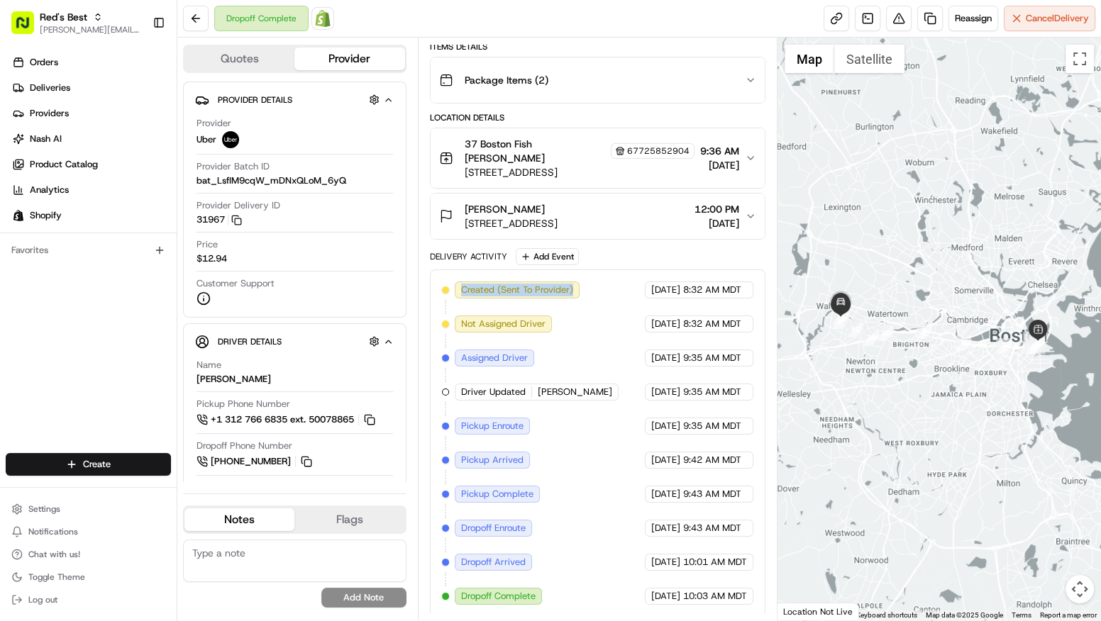
drag, startPoint x: 462, startPoint y: 285, endPoint x: 602, endPoint y: 283, distance: 139.7
click at [602, 283] on div "Created (Sent To Provider) Uber 08/19/2025 8:32 AM MDT Not Assigned Driver Uber…" at bounding box center [598, 443] width 312 height 323
drag, startPoint x: 467, startPoint y: 594, endPoint x: 558, endPoint y: 600, distance: 91.0
click at [558, 600] on div "Created (Sent To Provider) Uber 08/19/2025 8:32 AM MDT Not Assigned Driver Uber…" at bounding box center [598, 443] width 312 height 323
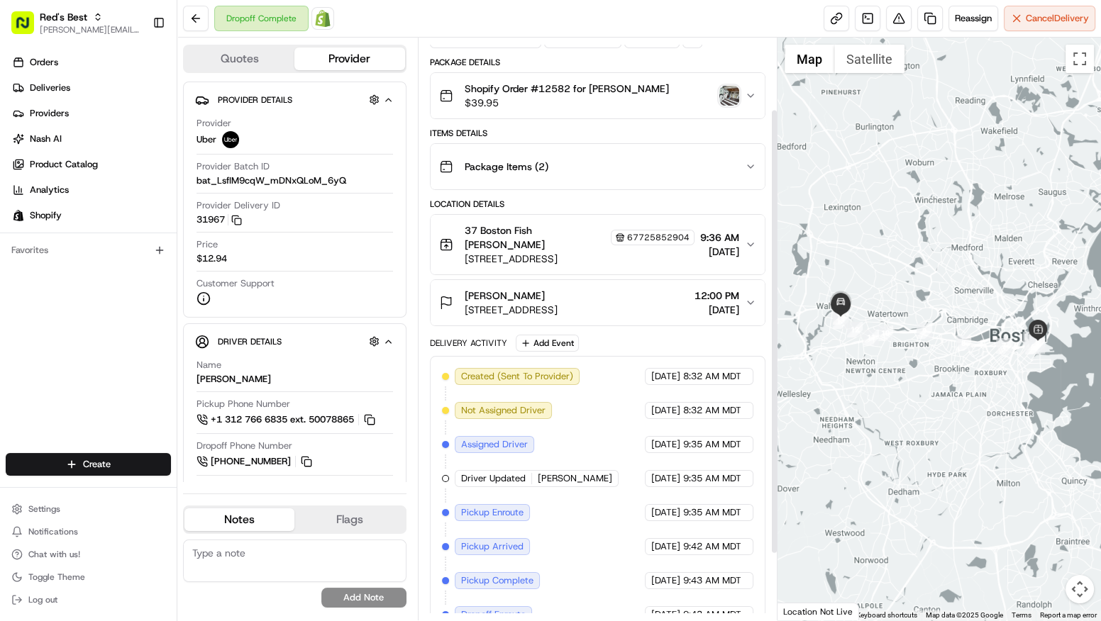
scroll to position [96, 0]
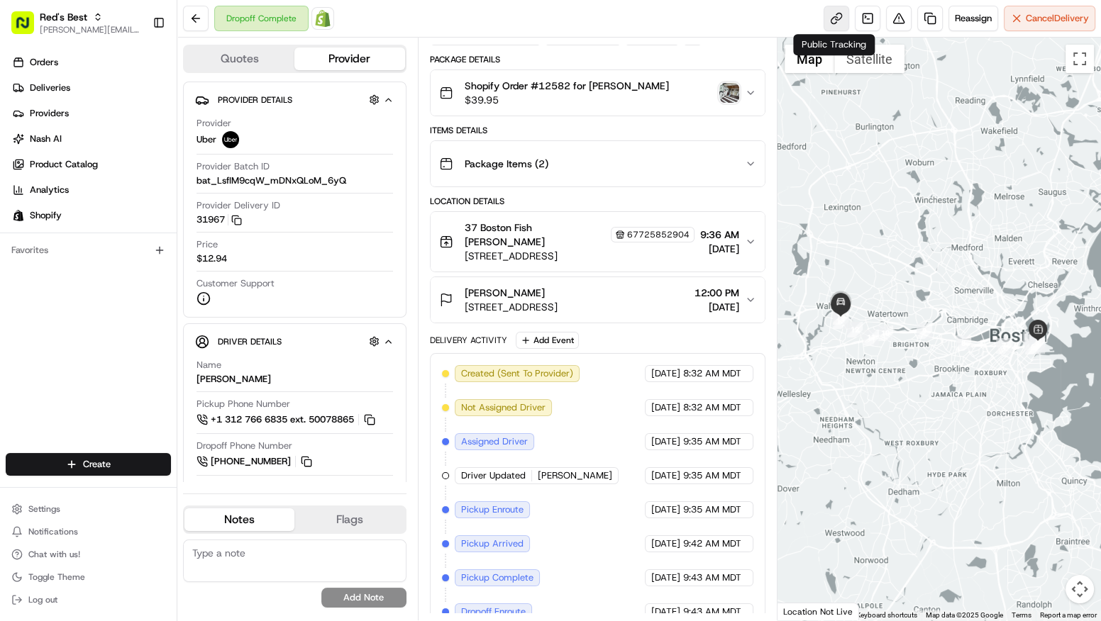
click at [828, 19] on link at bounding box center [836, 19] width 26 height 26
